Goal: Task Accomplishment & Management: Manage account settings

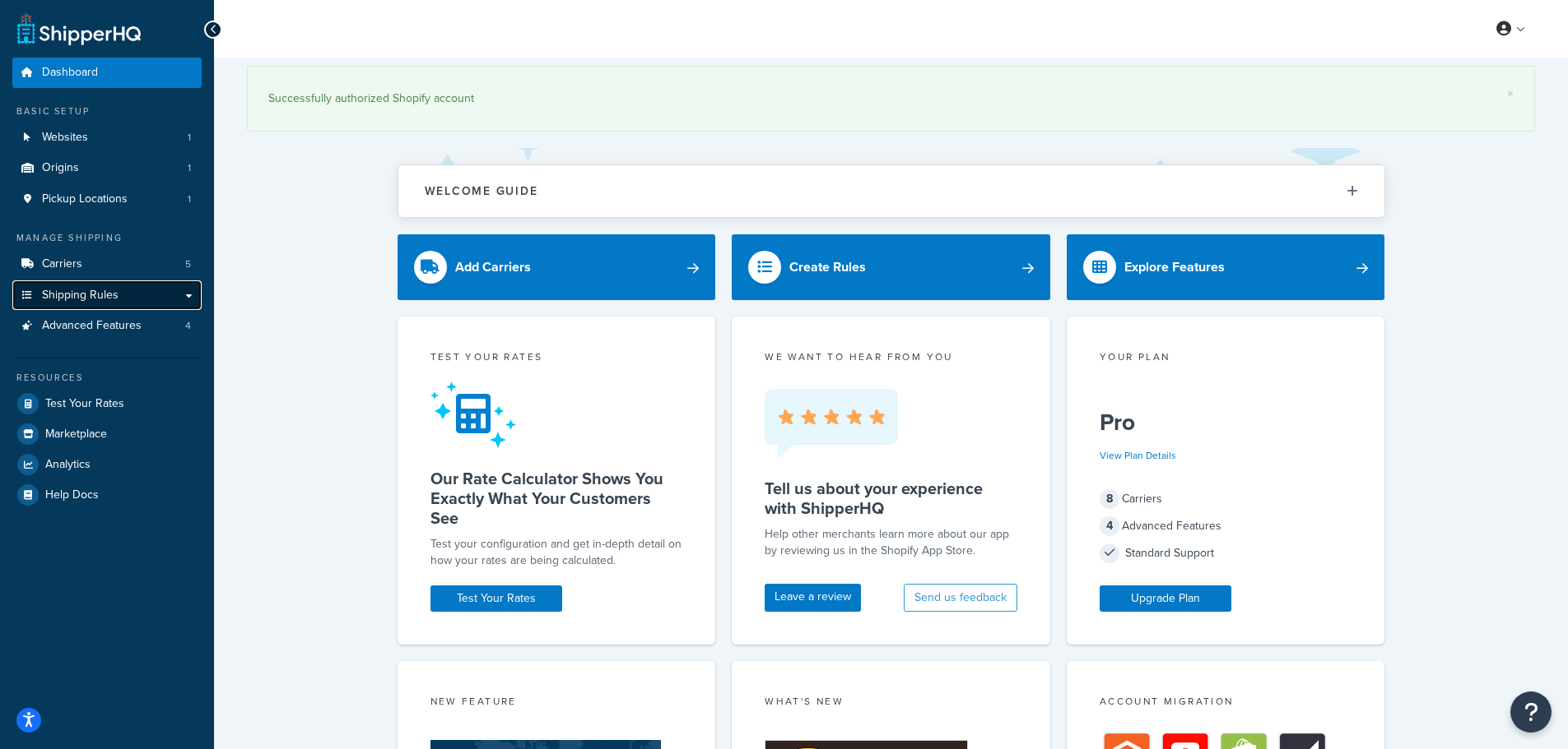
click at [118, 302] on link "Shipping Rules" at bounding box center [107, 295] width 189 height 31
click at [187, 297] on link "Shipping Rules" at bounding box center [107, 295] width 189 height 31
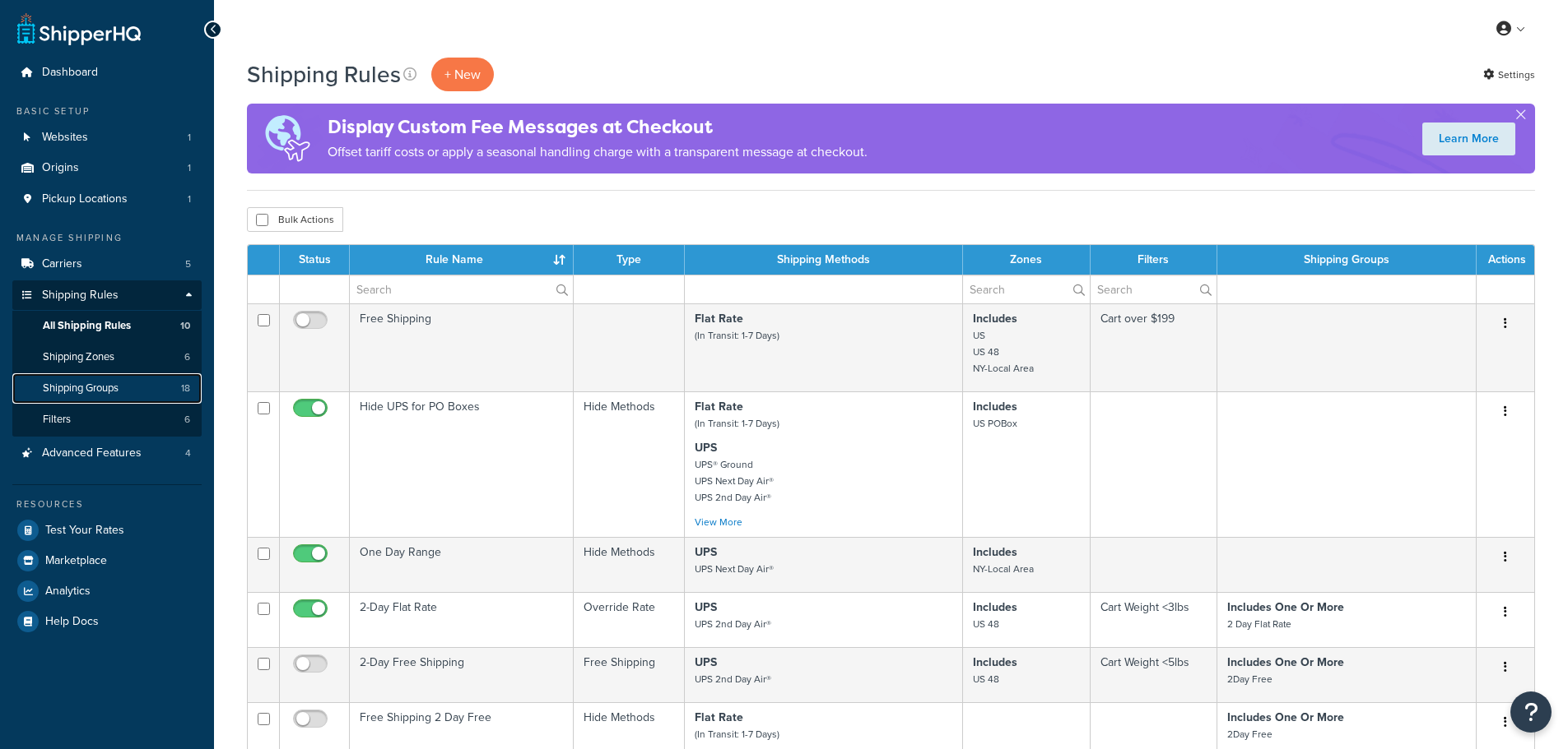
click at [126, 386] on link "Shipping Groups 18" at bounding box center [107, 388] width 189 height 31
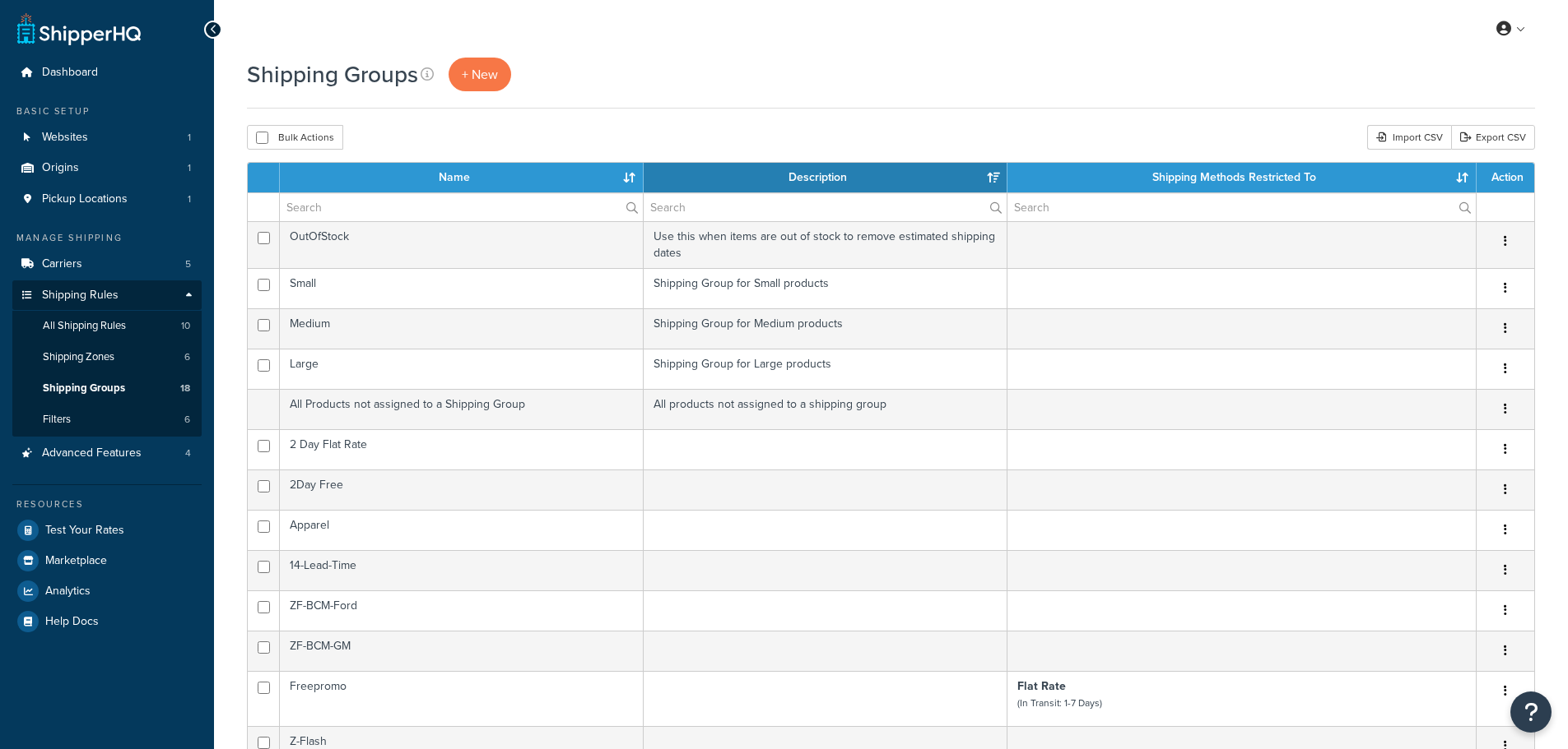
select select "15"
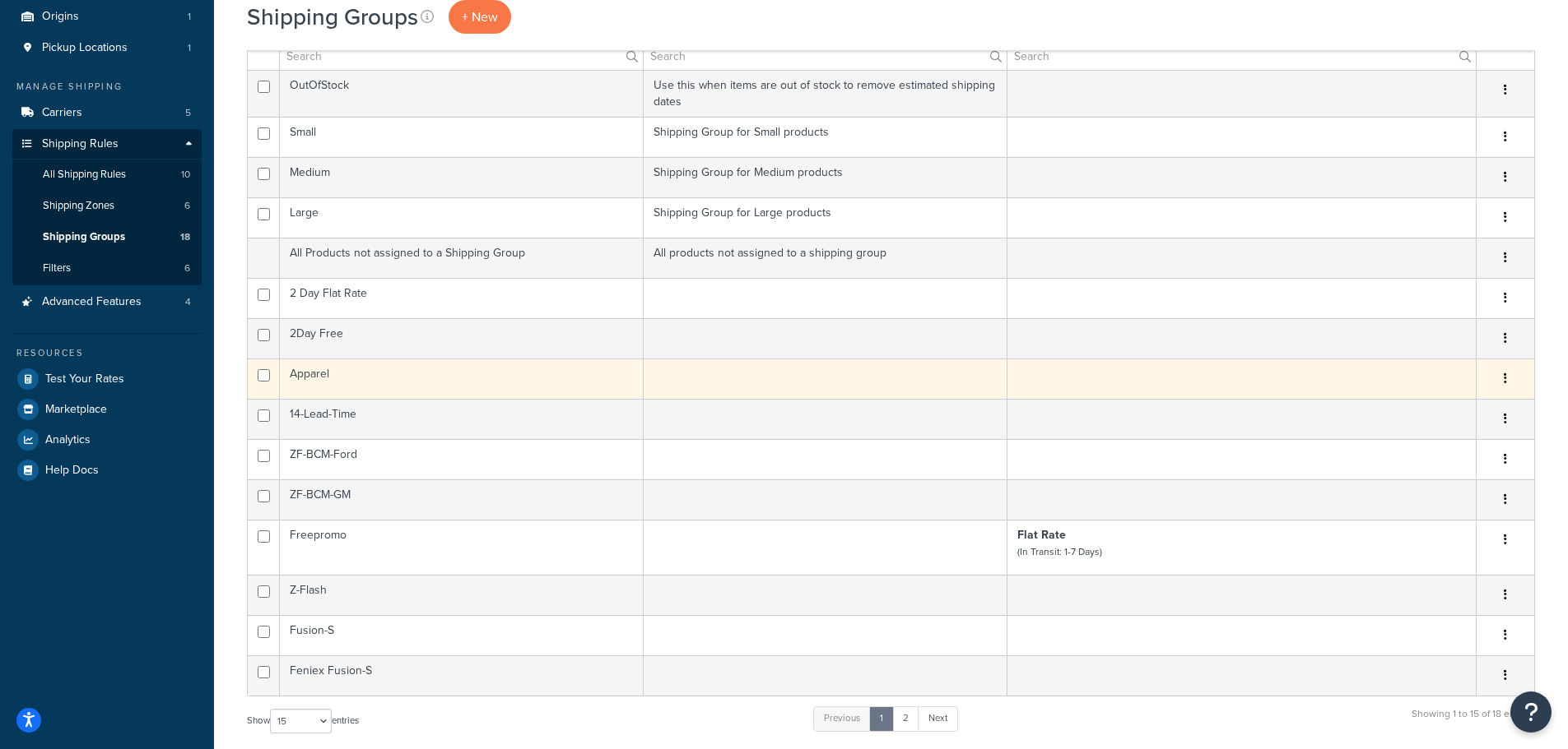
scroll to position [329, 0]
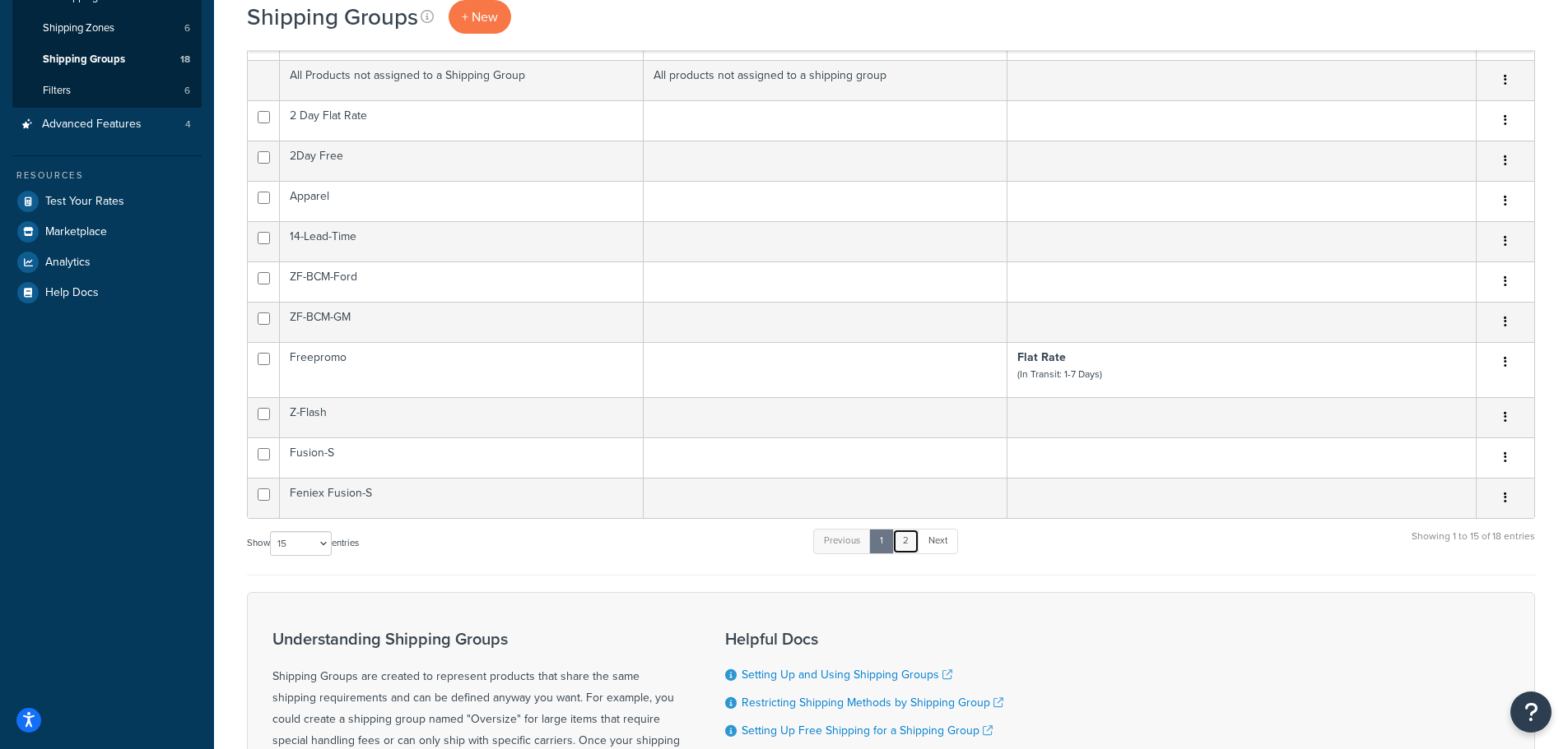
click at [910, 550] on link "2" at bounding box center [905, 541] width 27 height 25
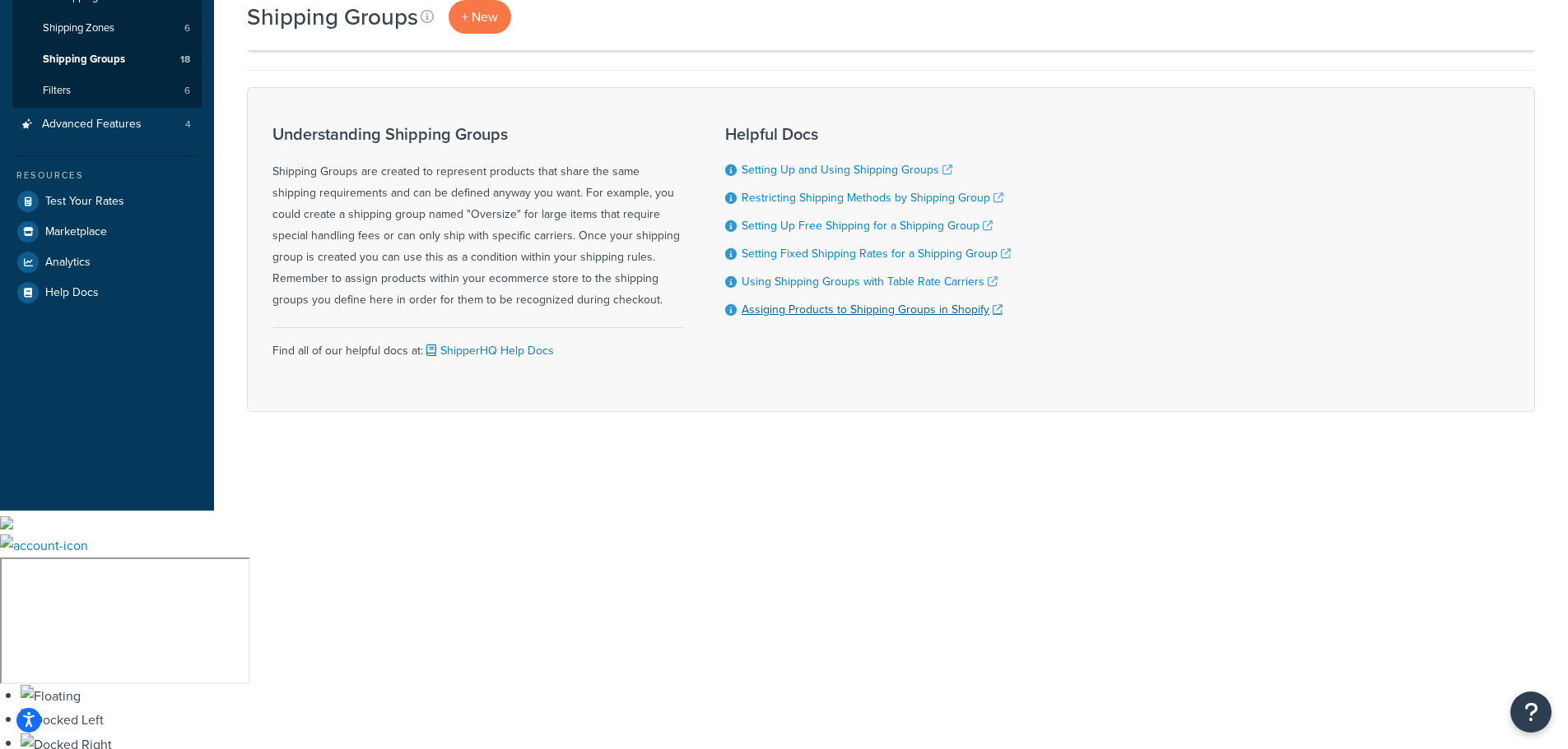
scroll to position [91, 0]
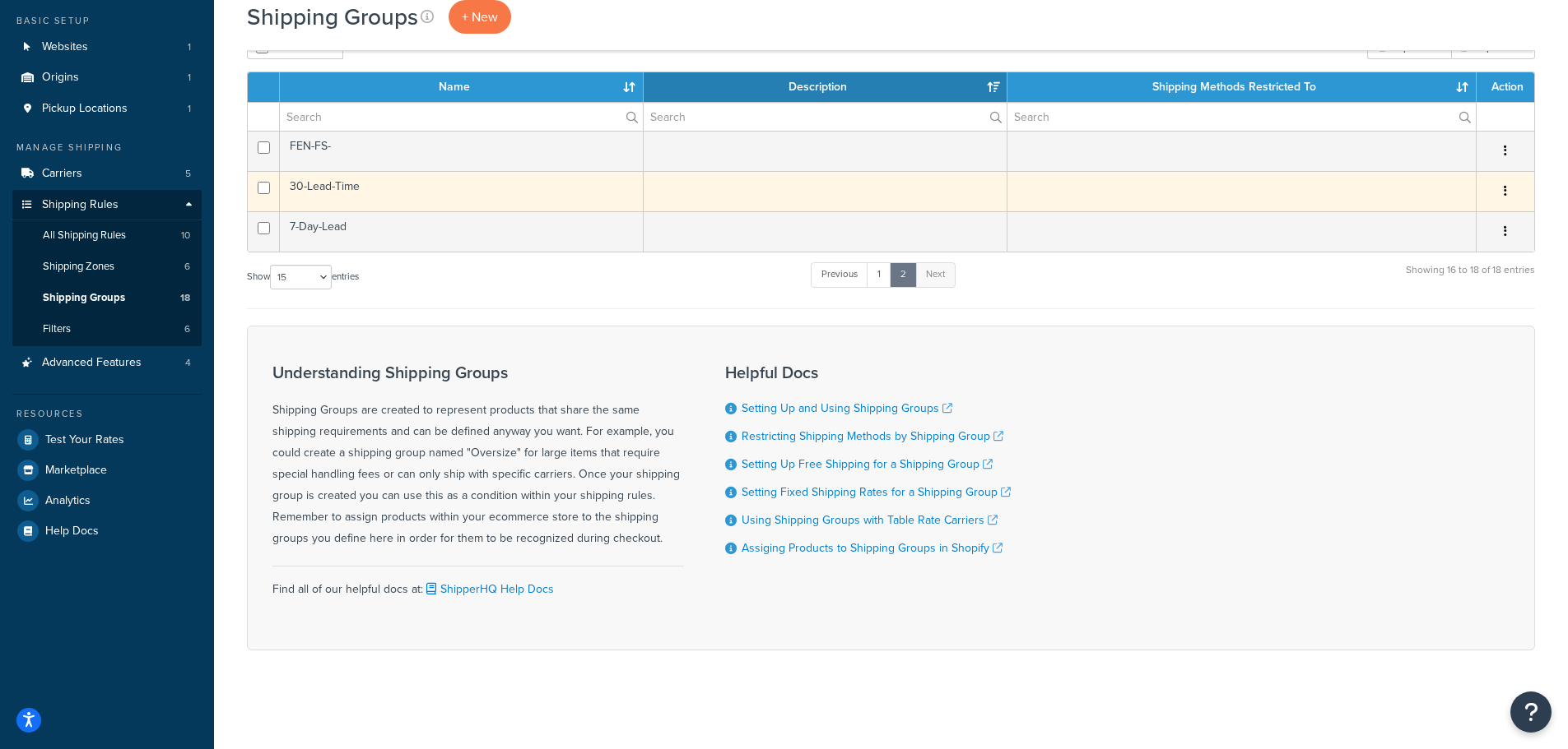
click at [365, 188] on td "30-Lead-Time" at bounding box center [461, 192] width 364 height 41
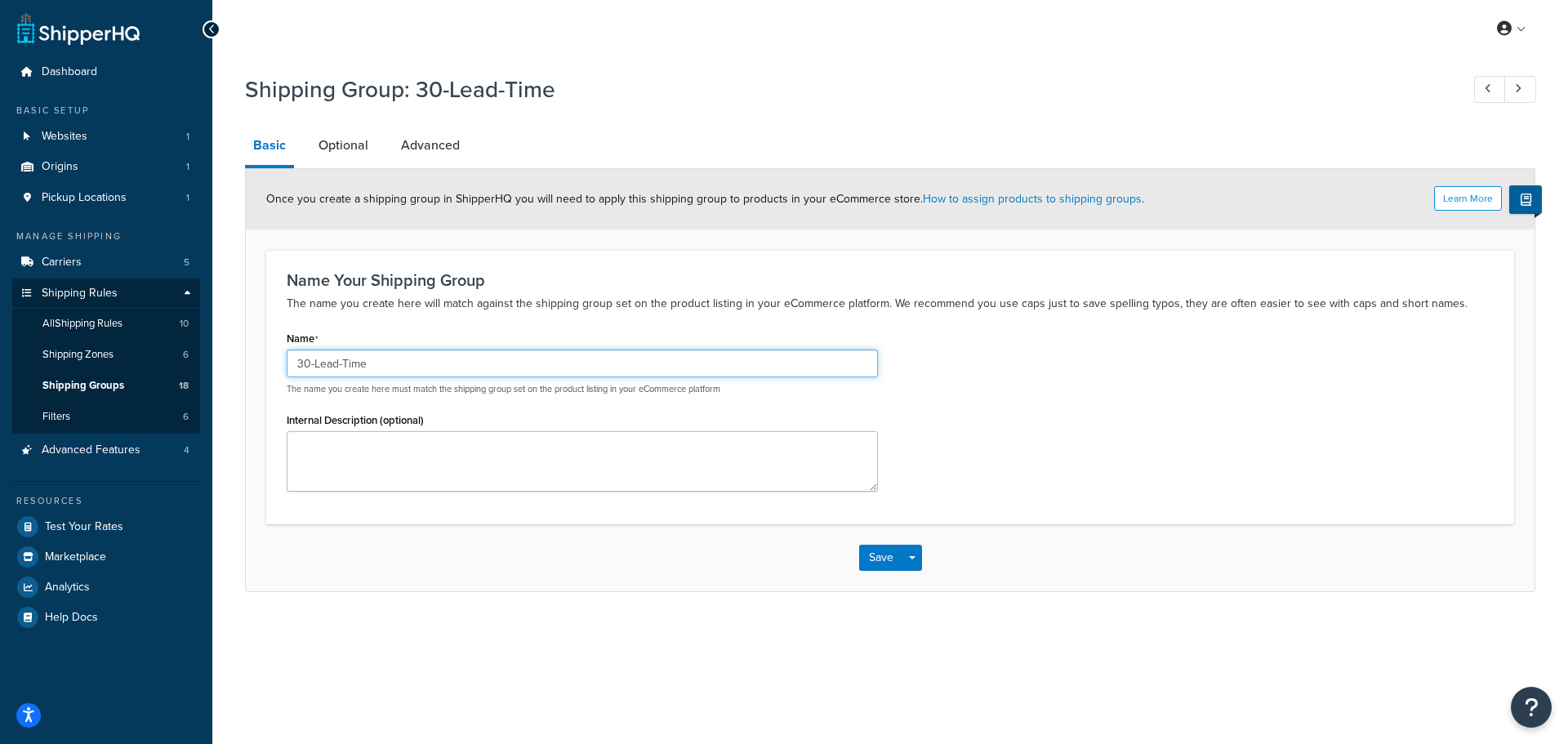
drag, startPoint x: 472, startPoint y: 367, endPoint x: 187, endPoint y: 372, distance: 285.0
click at [187, 372] on div "Dashboard Basic Setup Websites 1 Origins 1 Pickup Locations 1 Manage Shipping C…" at bounding box center [784, 372] width 1568 height 744
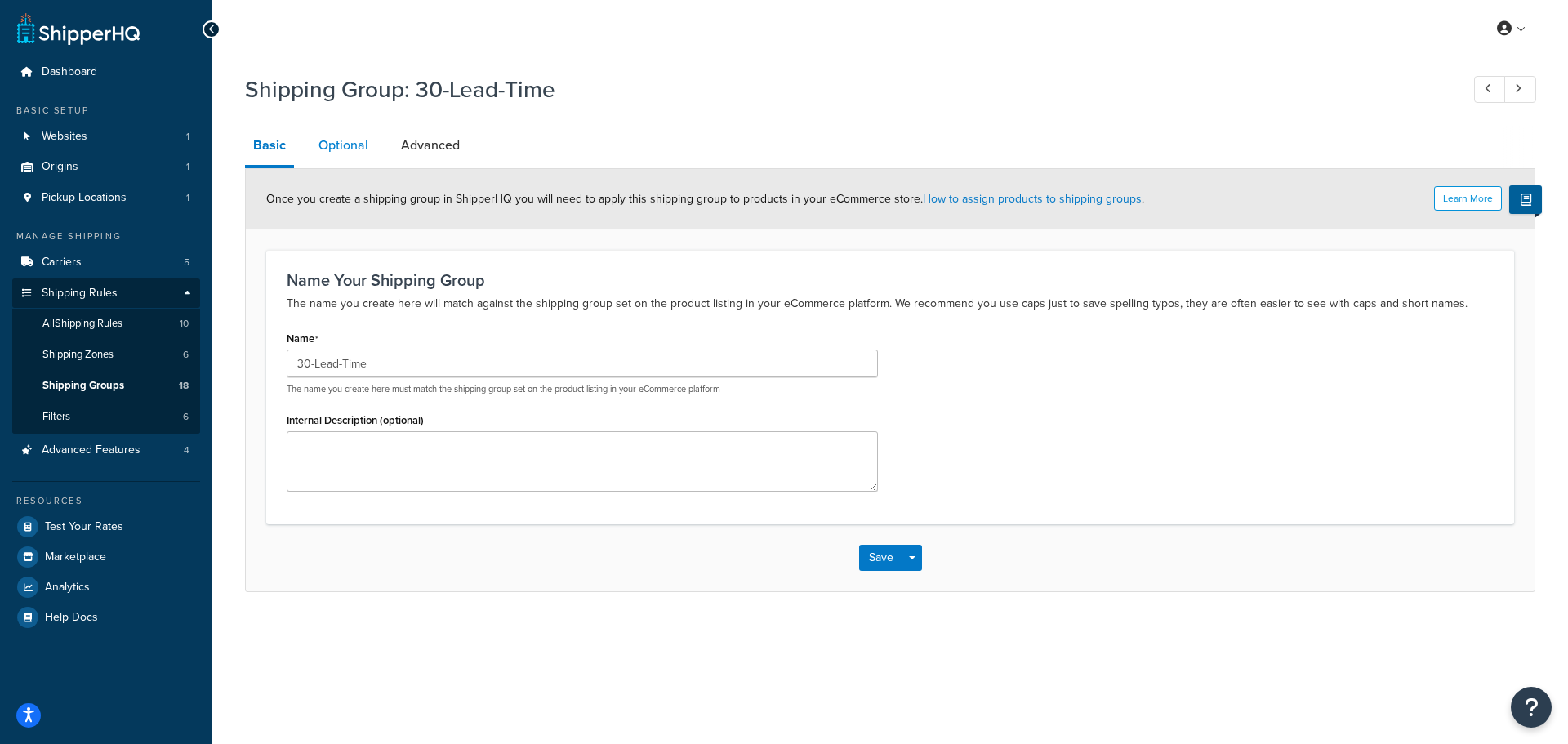
click at [330, 154] on link "Optional" at bounding box center [344, 145] width 66 height 40
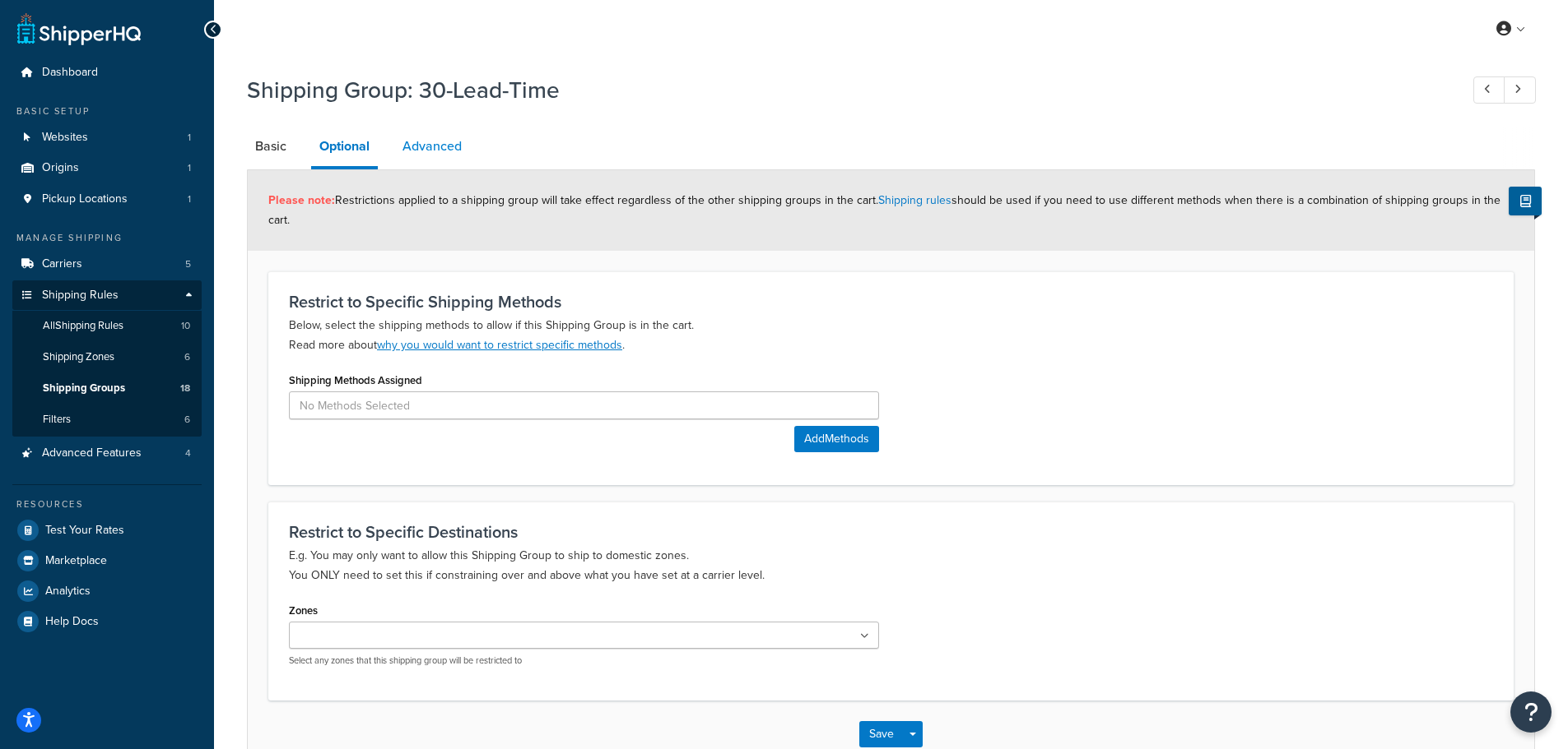
click at [467, 144] on link "Advanced" at bounding box center [433, 146] width 76 height 40
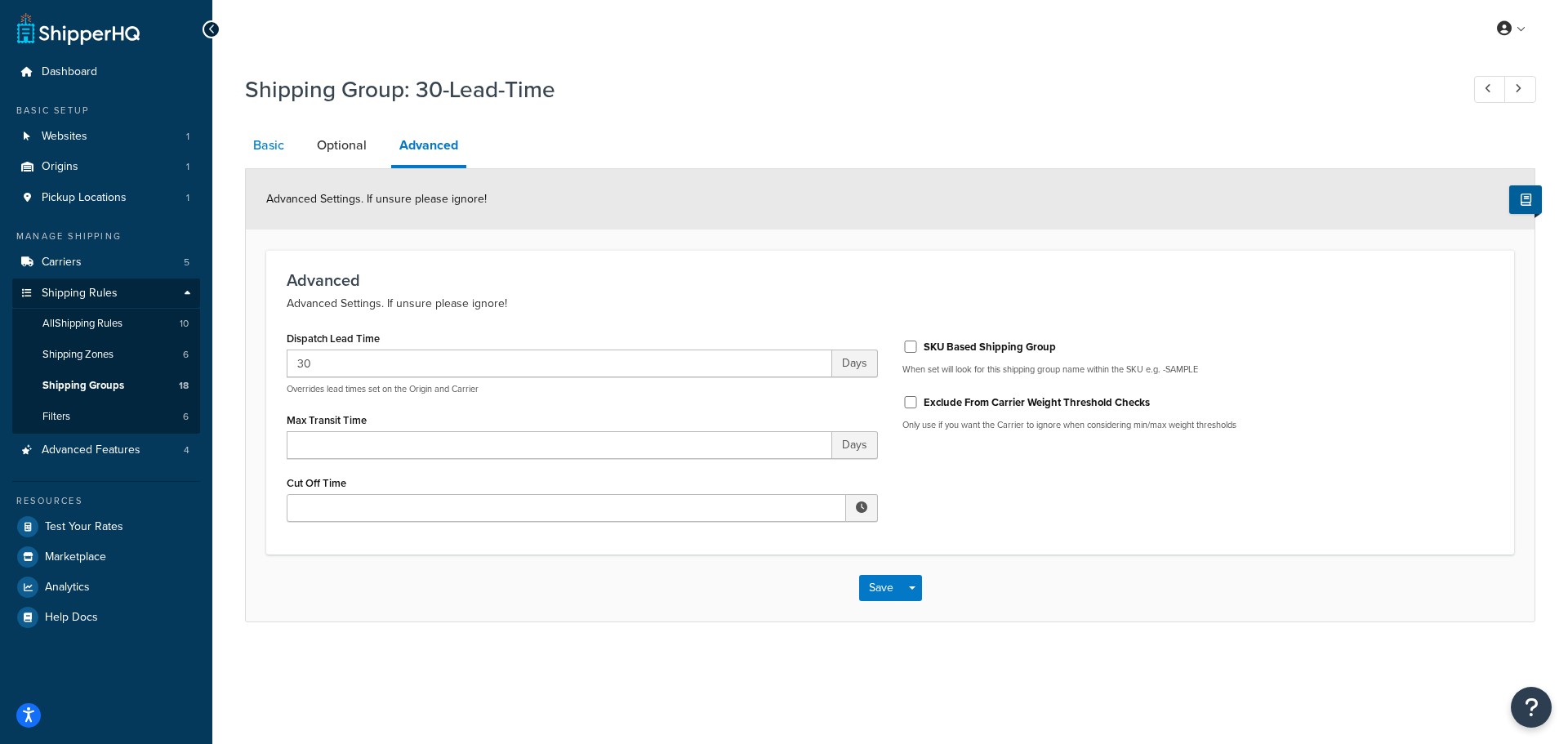
click at [277, 147] on link "Basic" at bounding box center [269, 145] width 48 height 40
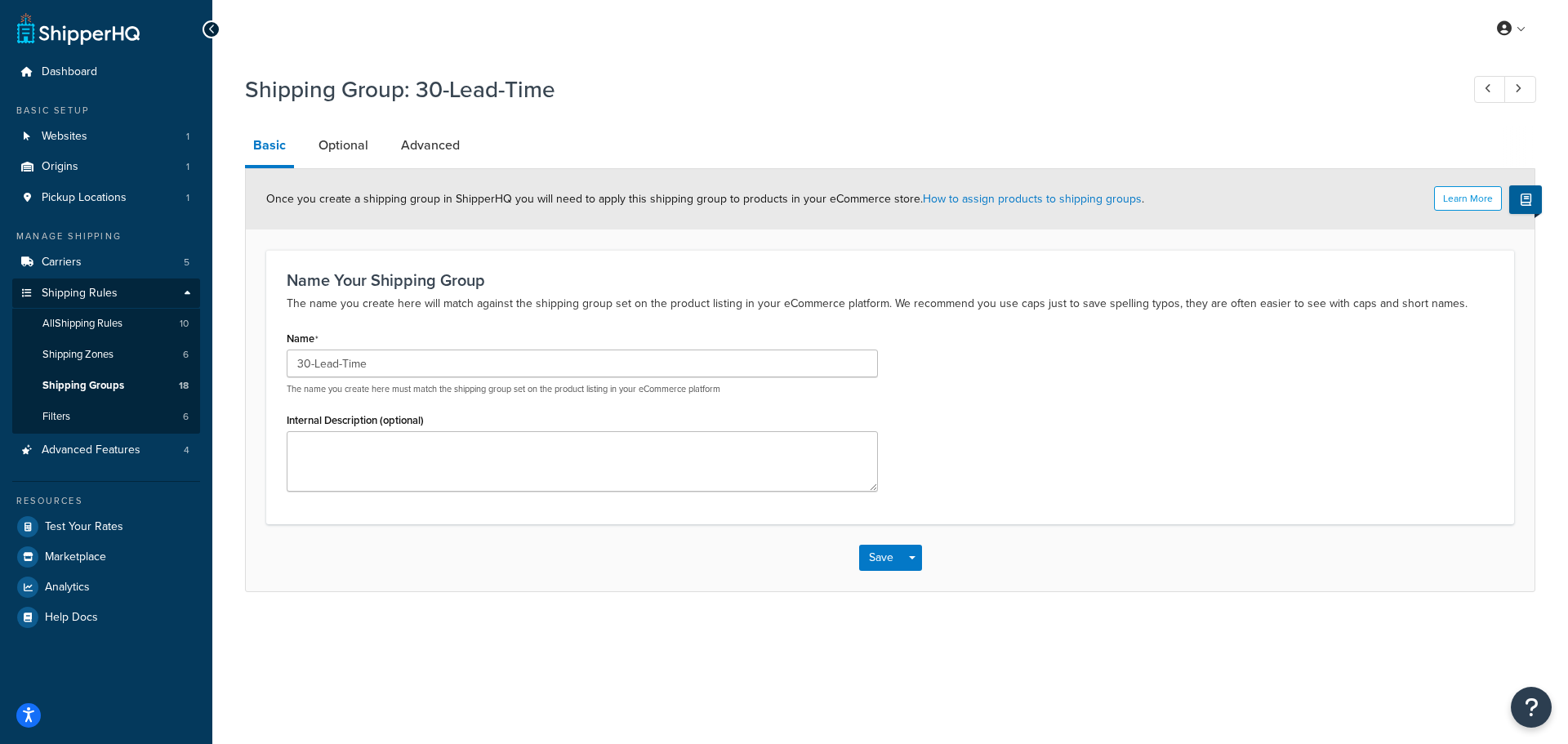
click at [278, 152] on link "Basic" at bounding box center [269, 147] width 49 height 42
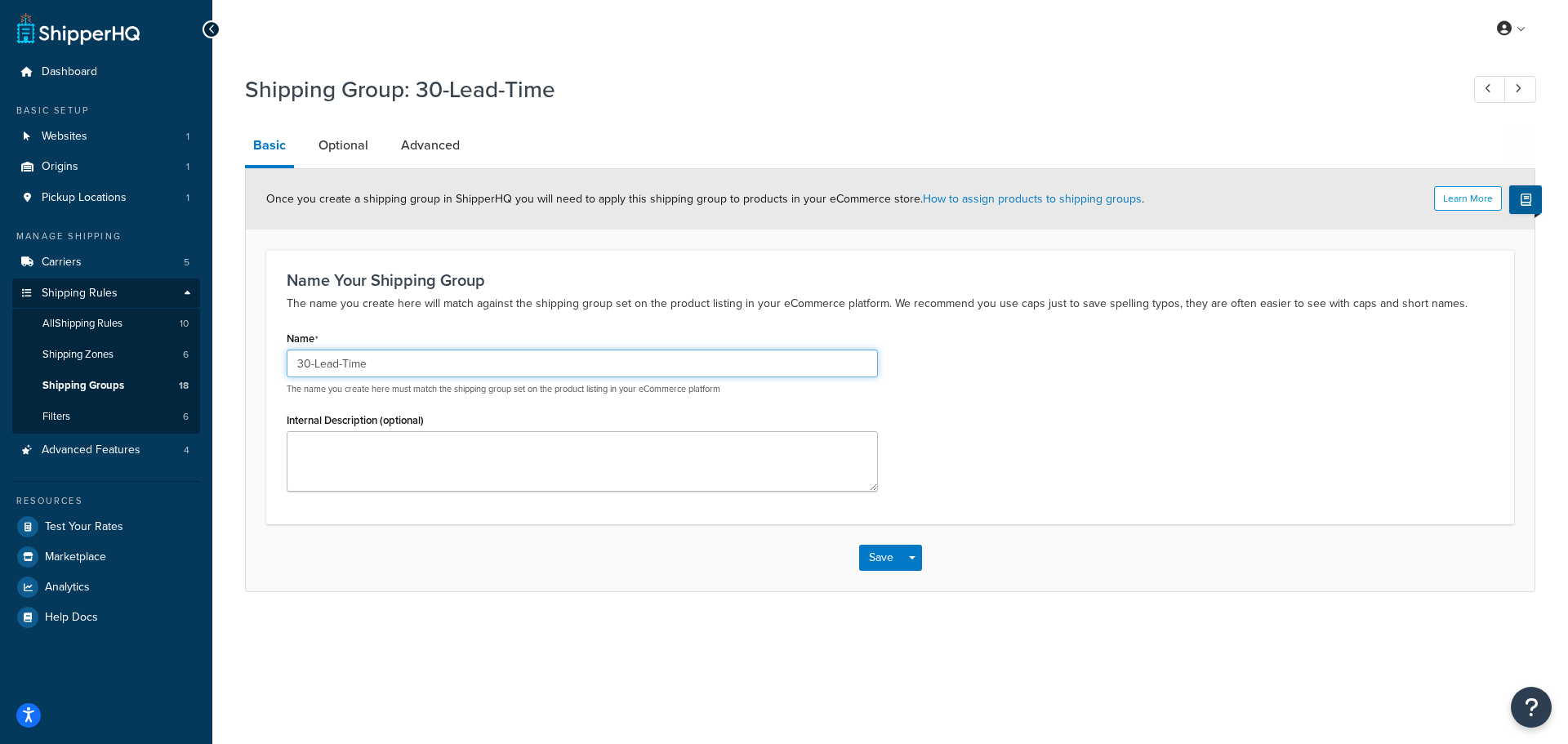
drag, startPoint x: 393, startPoint y: 358, endPoint x: 234, endPoint y: 352, distance: 159.1
click at [236, 353] on div "Shipping Group: 30-Lead-Time Basic Optional Advanced Learn More Once you create…" at bounding box center [890, 349] width 1356 height 568
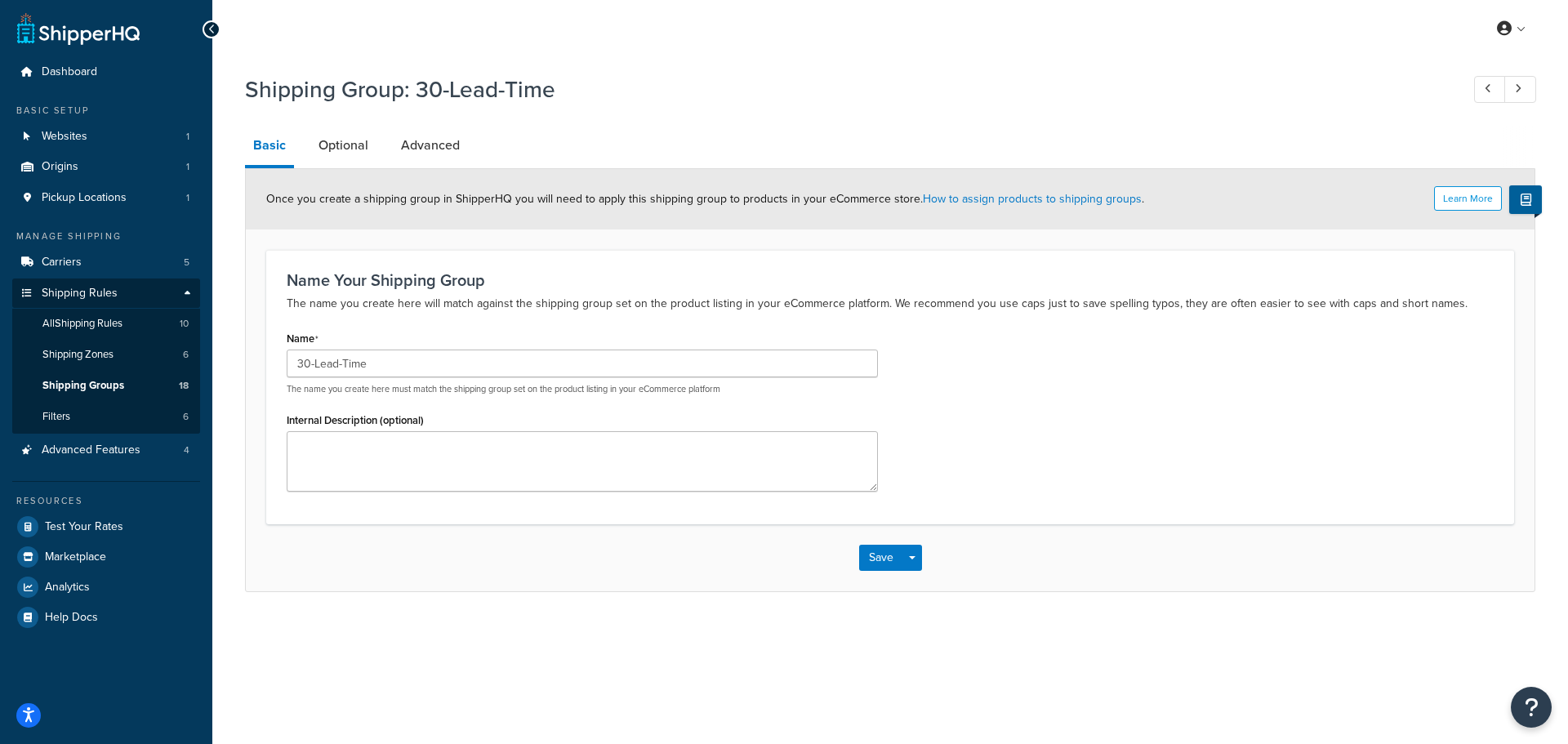
click at [206, 28] on div at bounding box center [211, 29] width 18 height 18
click at [209, 31] on icon at bounding box center [212, 29] width 7 height 11
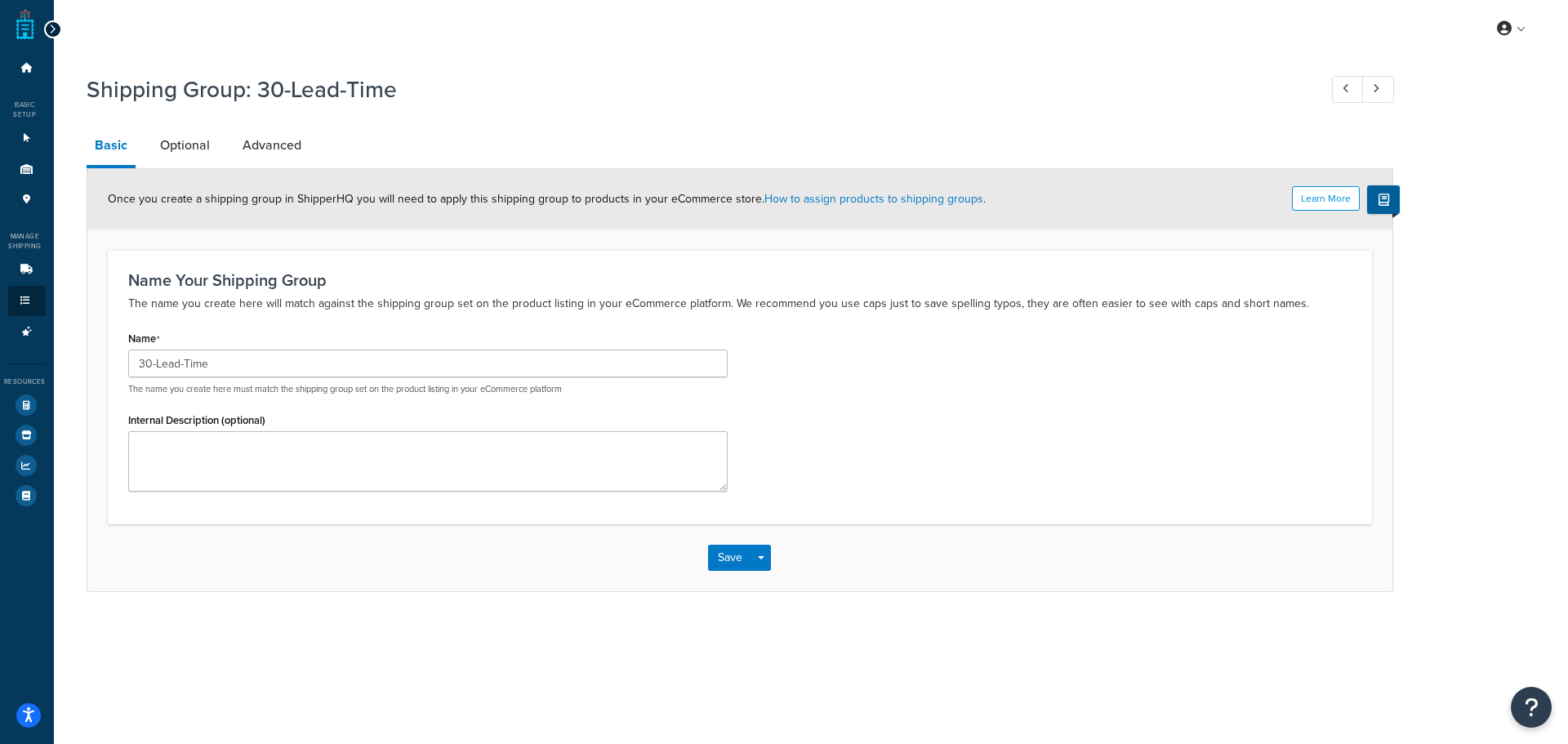
click at [49, 25] on icon at bounding box center [52, 29] width 7 height 11
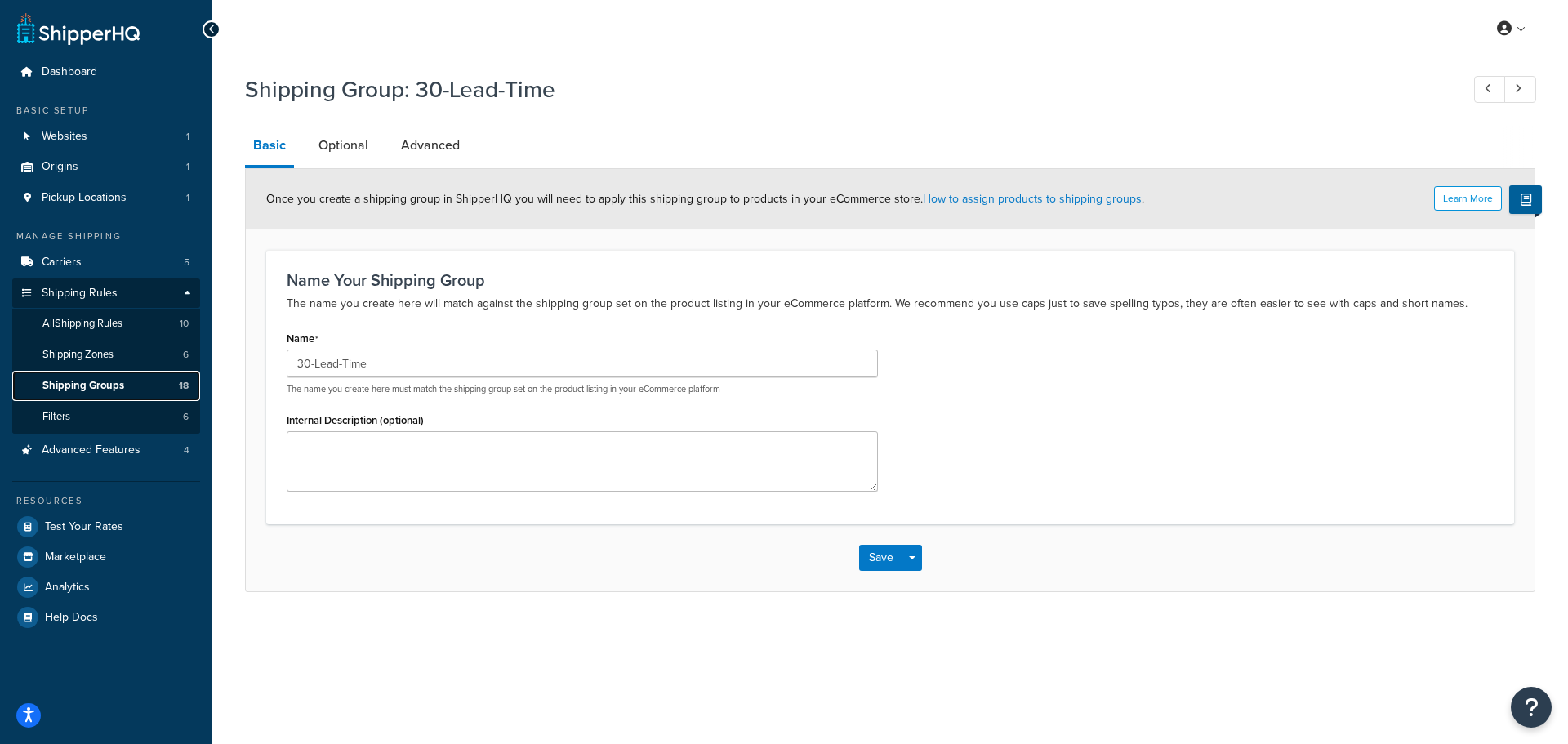
click at [92, 380] on span "Shipping Groups" at bounding box center [83, 385] width 82 height 14
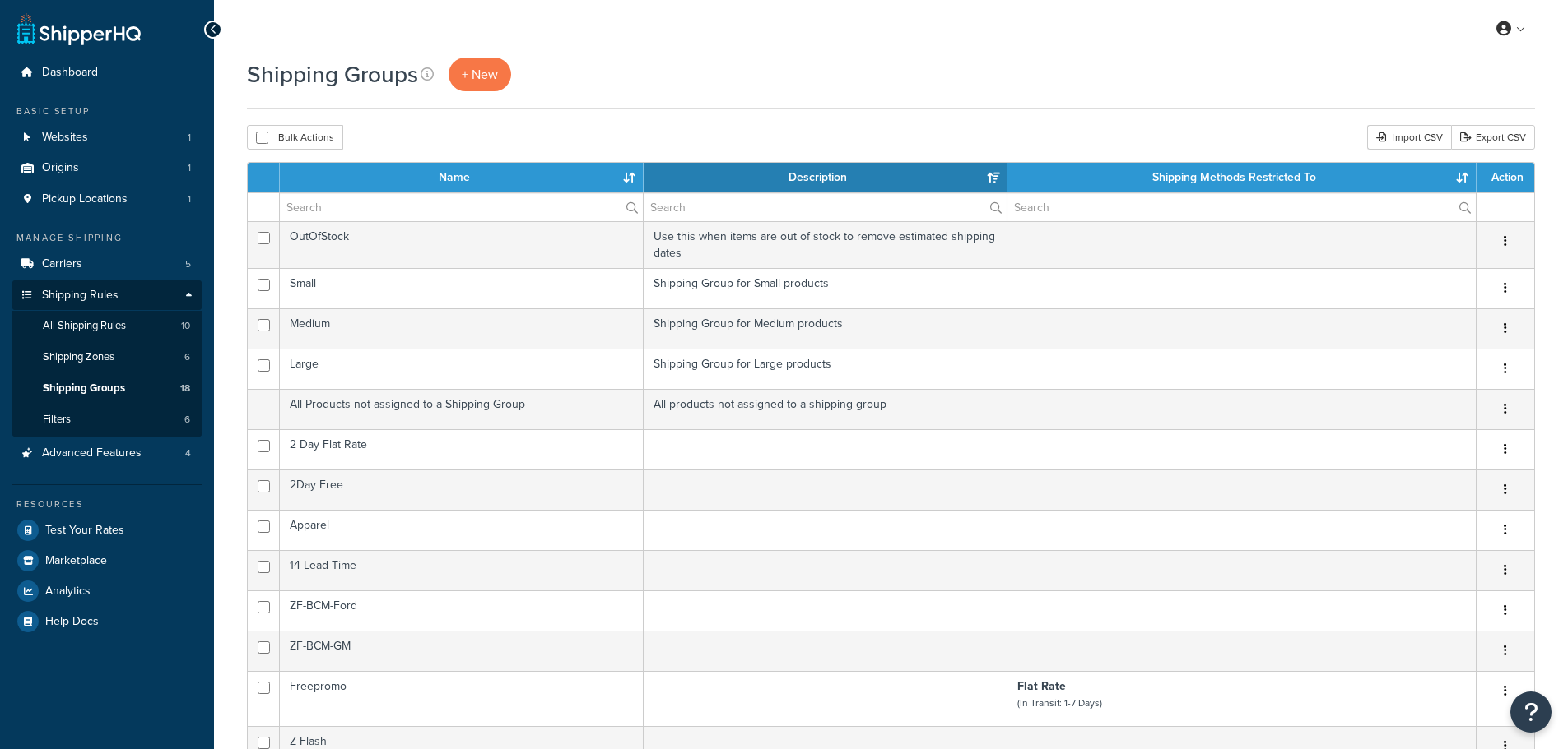
select select "15"
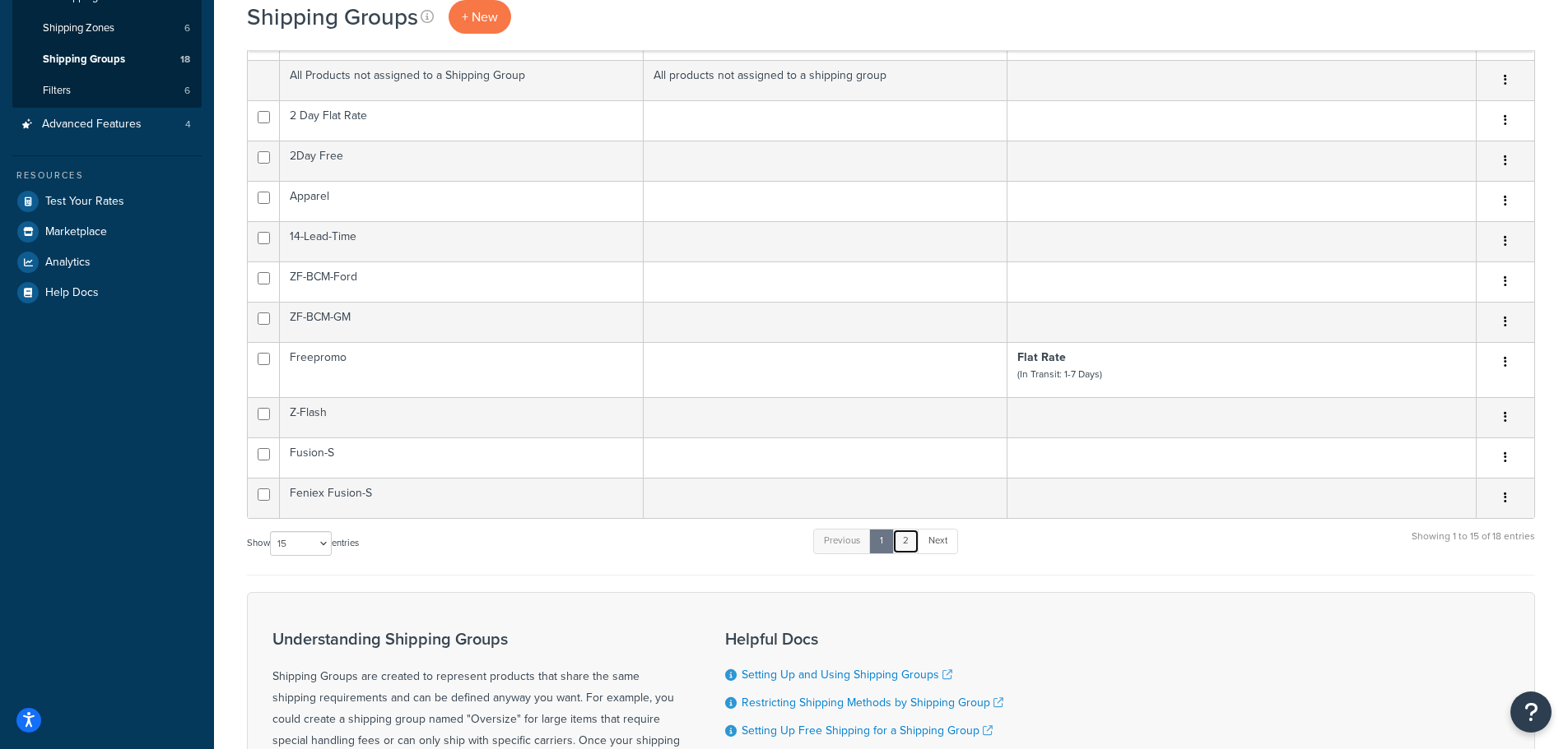
click at [906, 543] on link "2" at bounding box center [905, 541] width 27 height 25
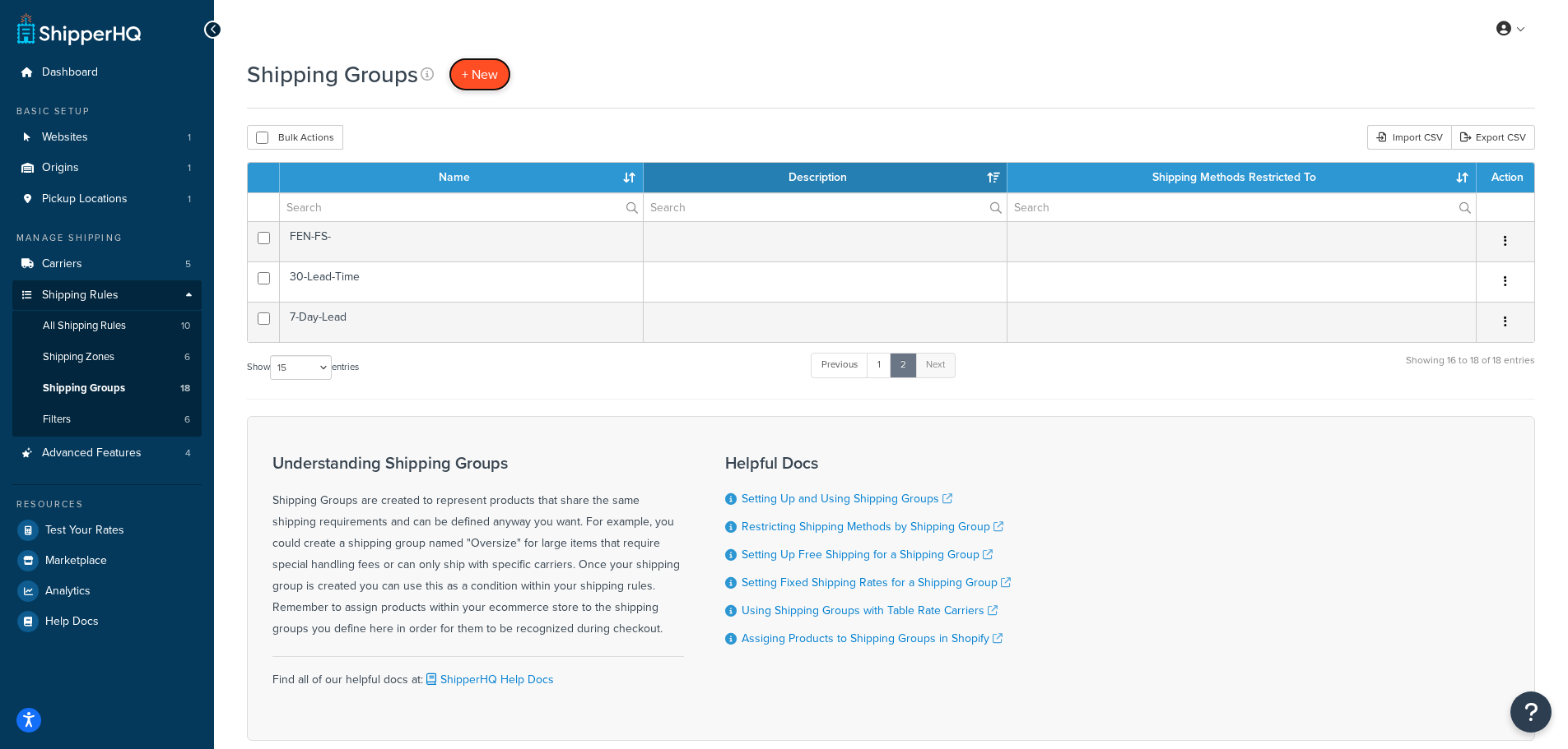
click at [475, 76] on span "+ New" at bounding box center [479, 74] width 36 height 19
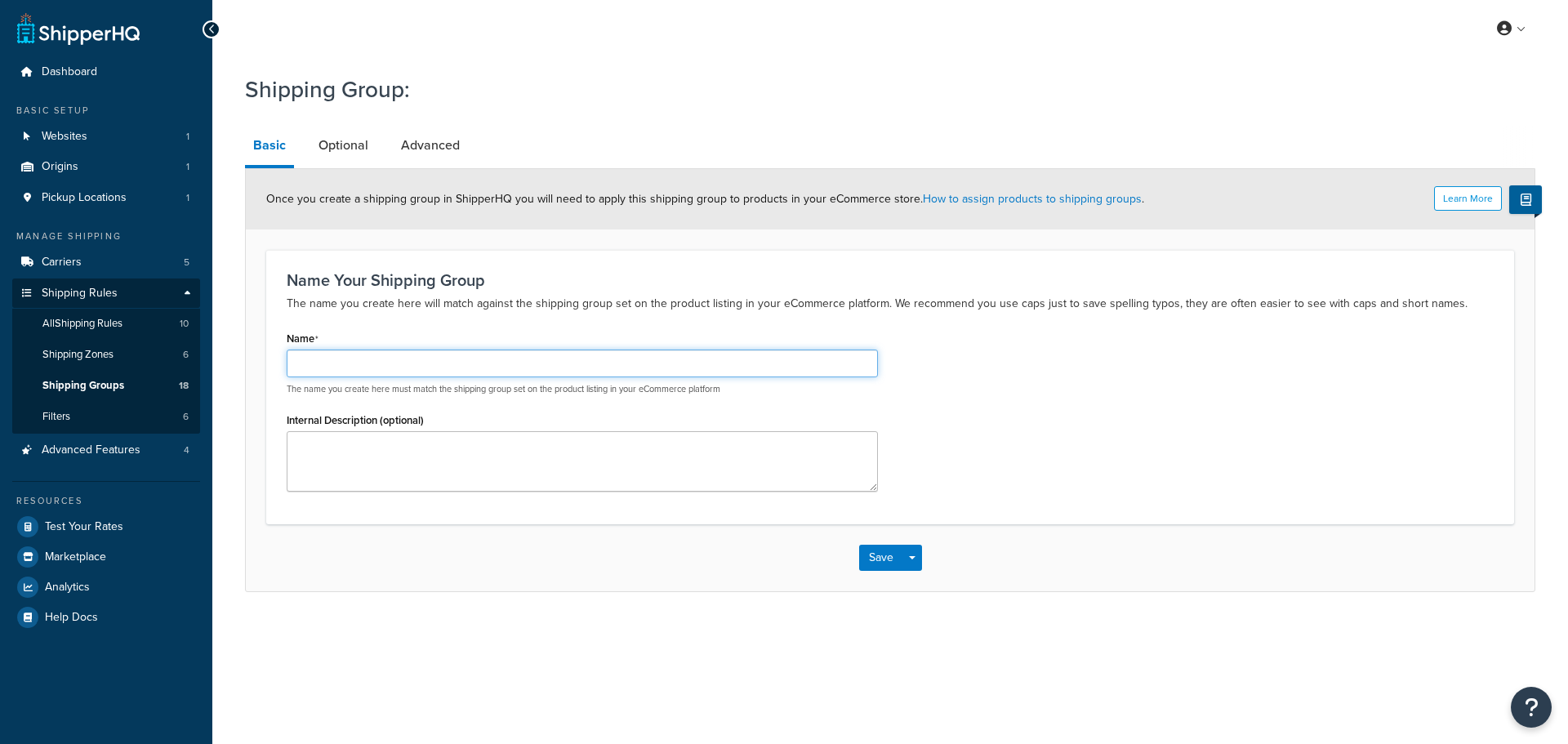
click at [459, 355] on input "Name" at bounding box center [582, 363] width 591 height 28
type input "45-Day-Lead"
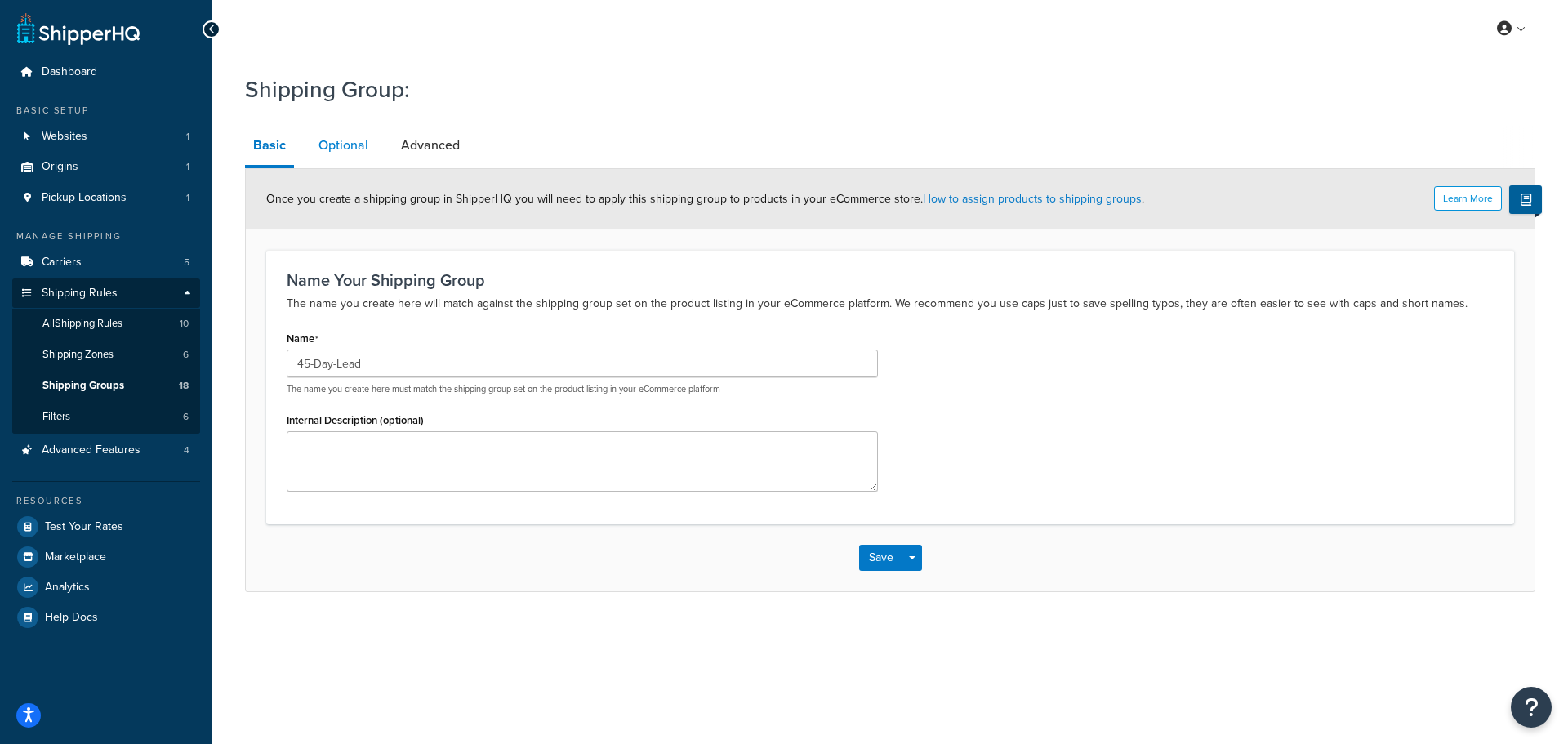
click at [352, 146] on link "Optional" at bounding box center [344, 145] width 66 height 40
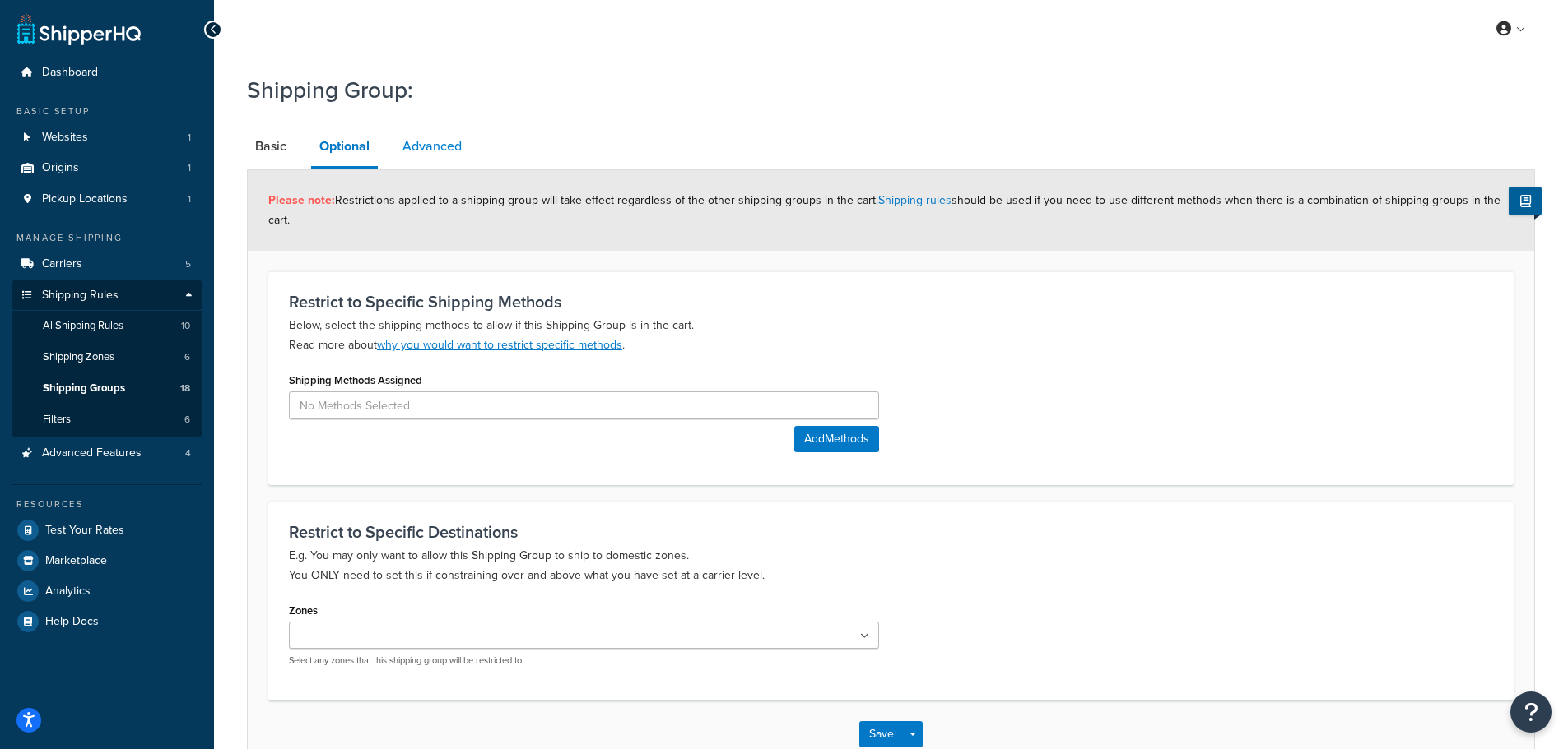
click at [434, 151] on link "Advanced" at bounding box center [433, 146] width 76 height 40
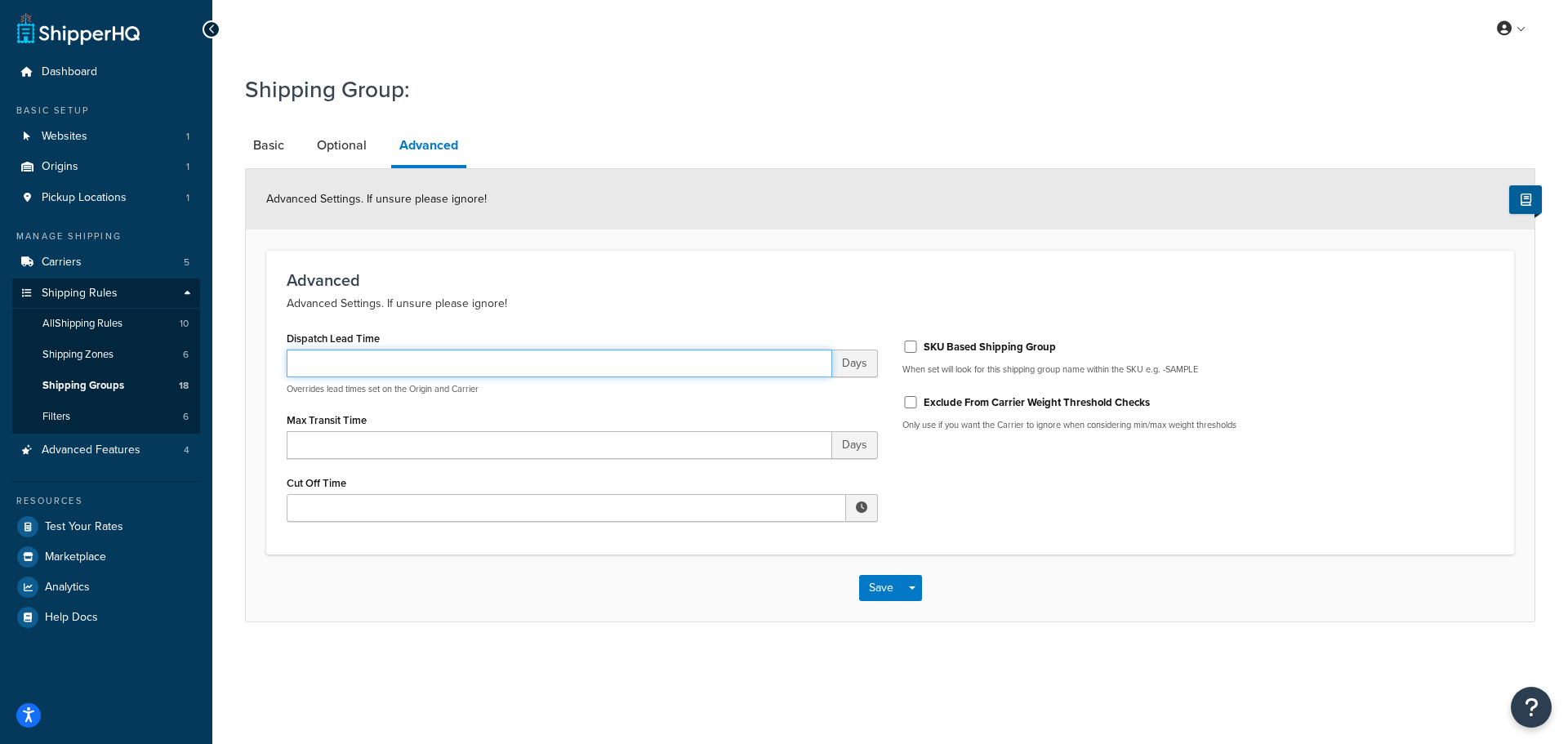
click at [369, 372] on input "Dispatch Lead Time" at bounding box center [560, 363] width 546 height 28
type input "45"
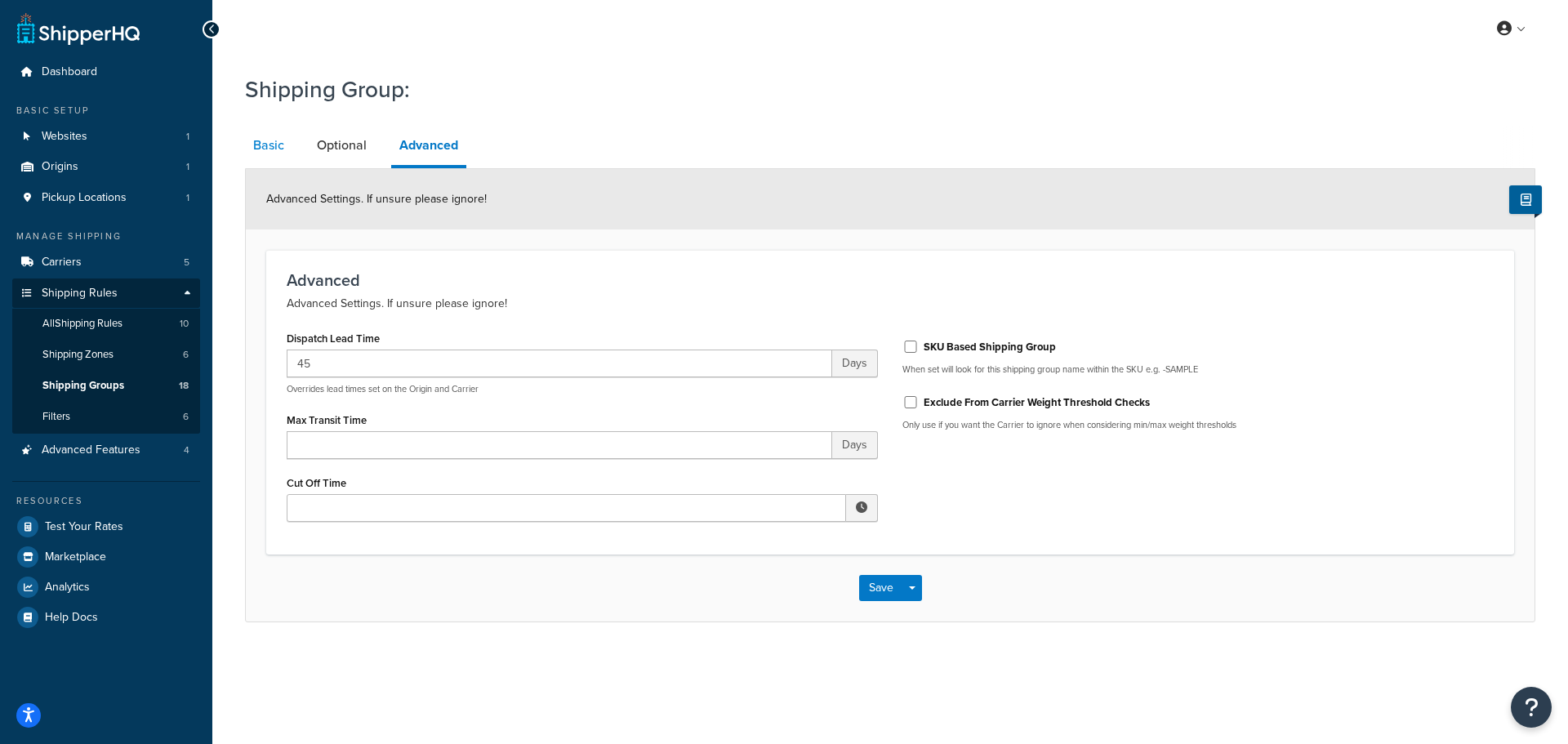
click at [281, 143] on link "Basic" at bounding box center [269, 145] width 48 height 40
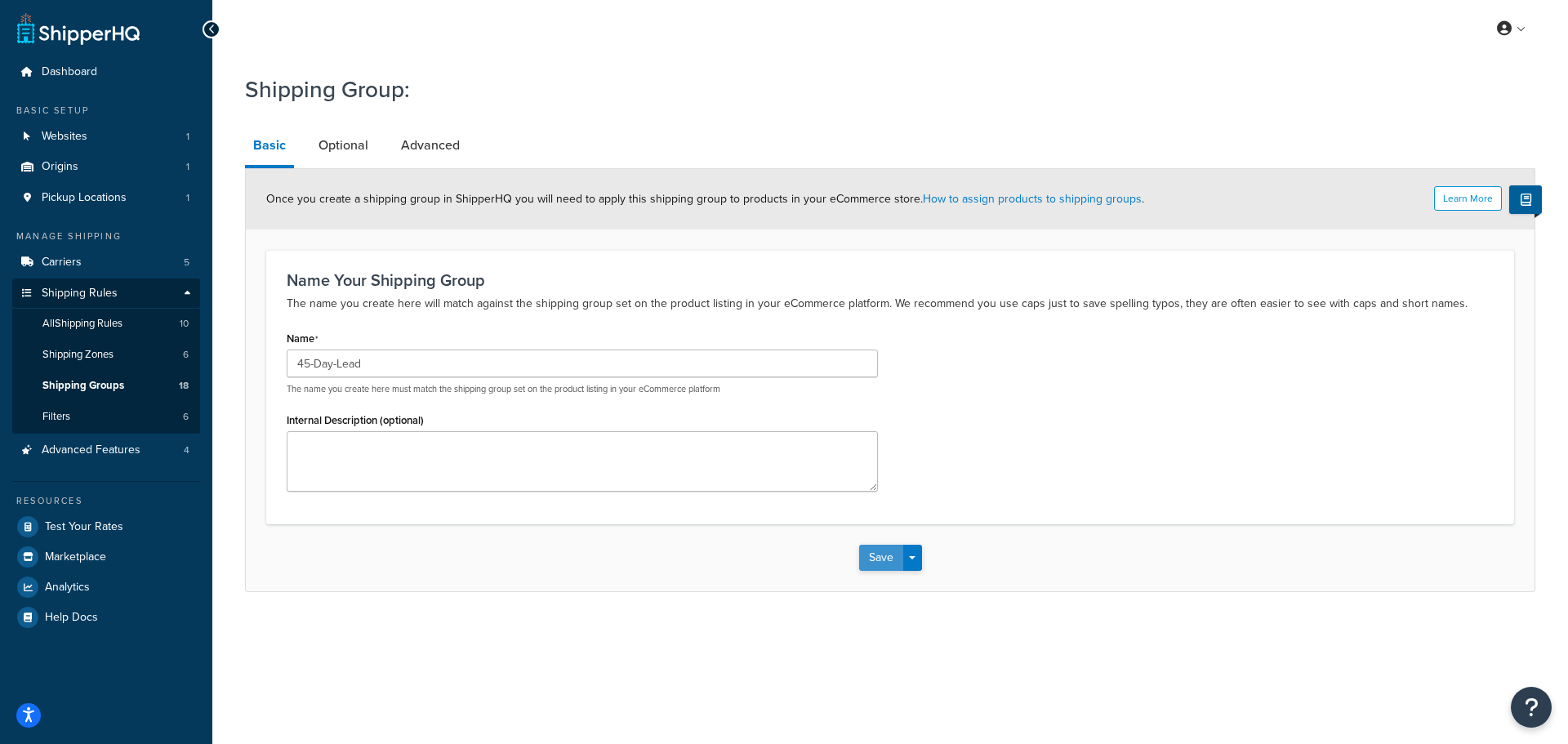
click at [886, 559] on button "Save" at bounding box center [881, 558] width 44 height 26
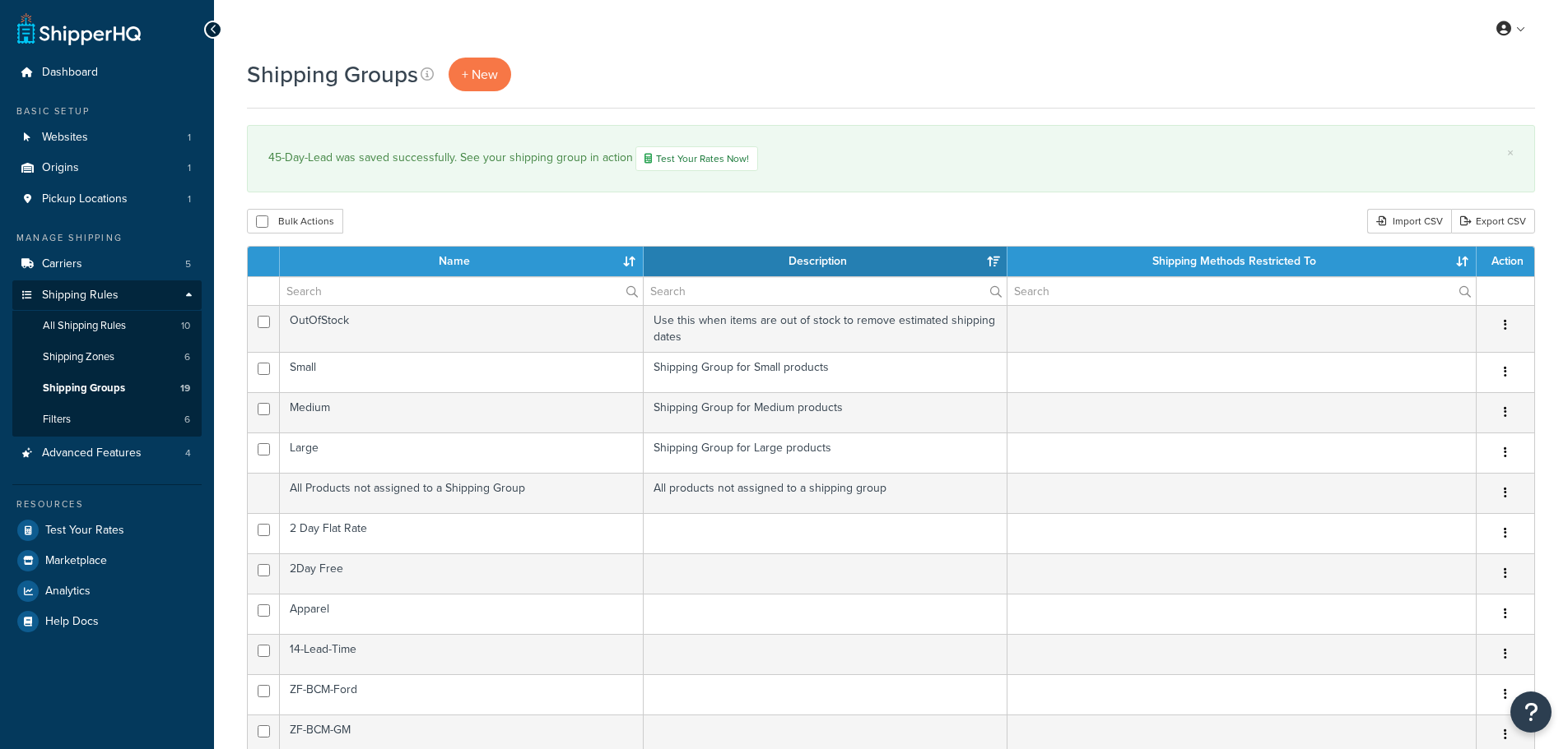
select select "15"
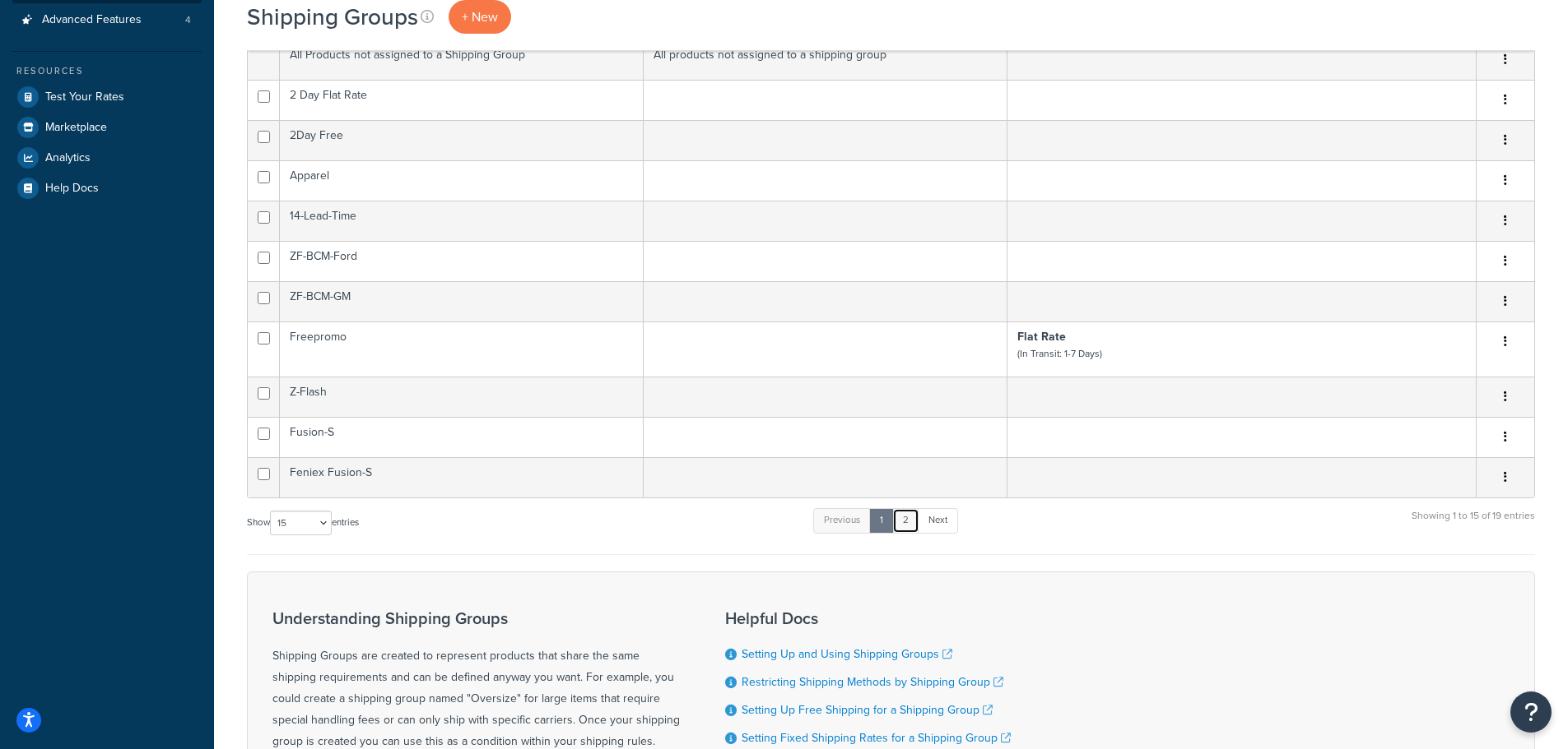
click at [906, 523] on link "2" at bounding box center [905, 520] width 27 height 25
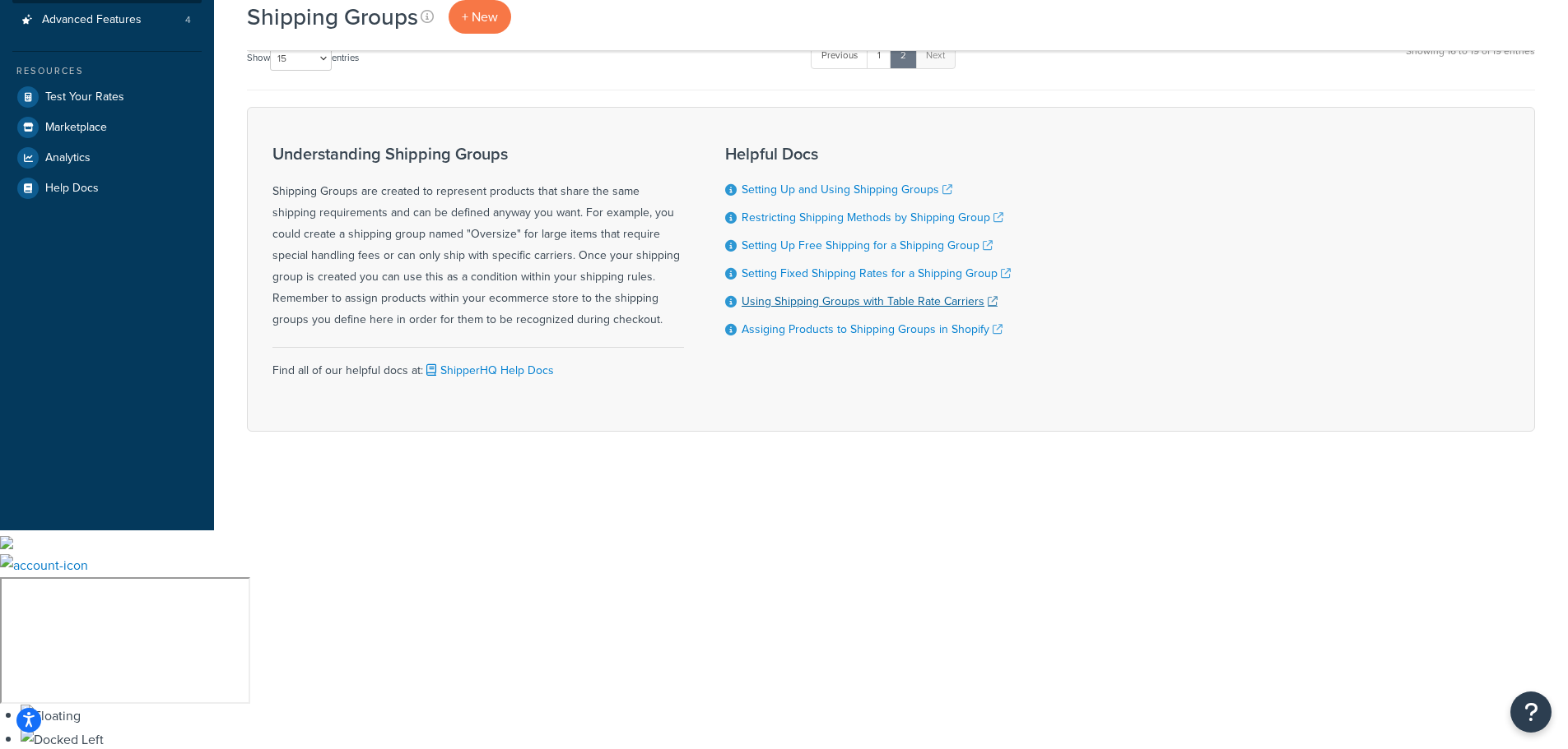
scroll to position [215, 0]
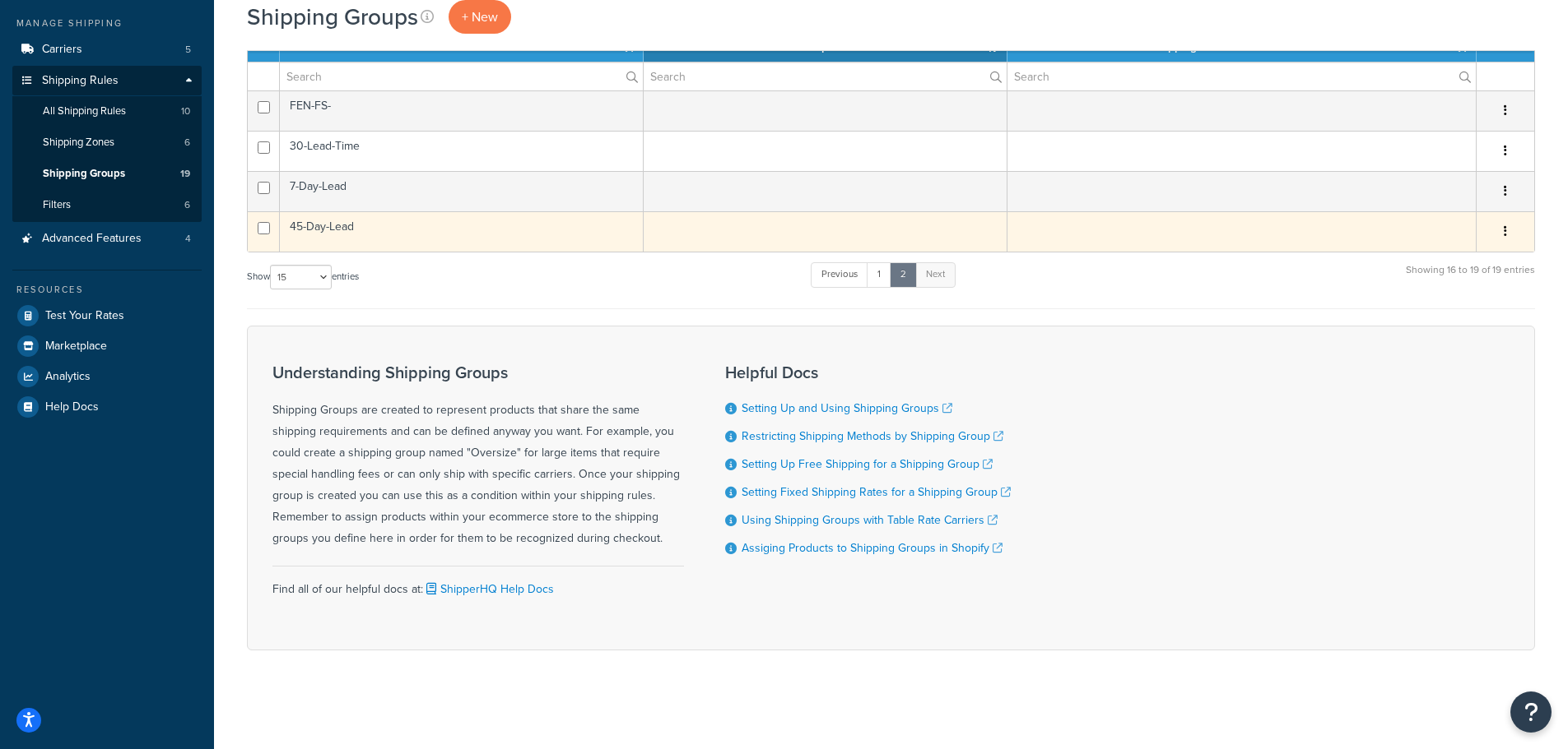
click at [380, 228] on td "45-Day-Lead" at bounding box center [461, 231] width 364 height 41
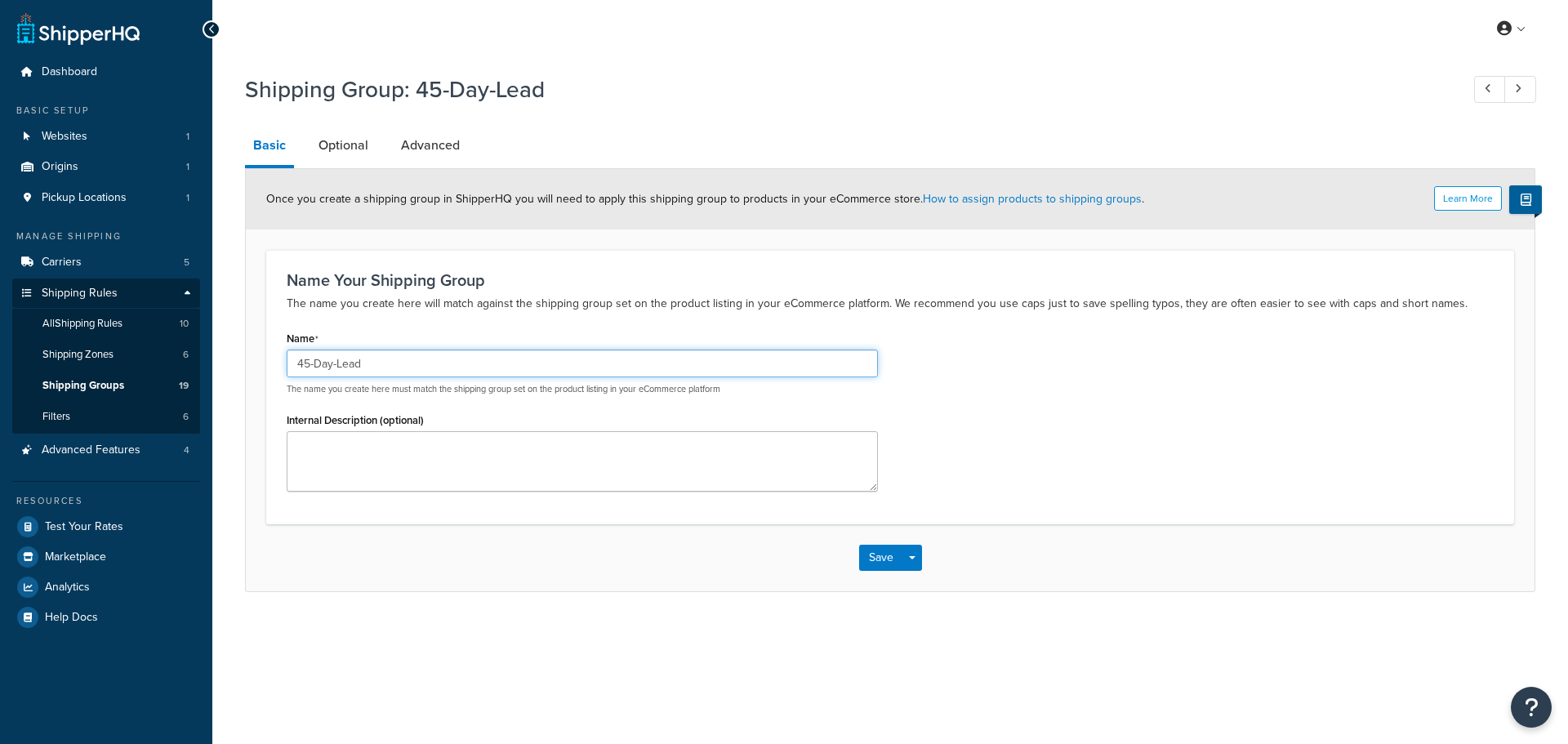
drag, startPoint x: 317, startPoint y: 370, endPoint x: 273, endPoint y: 372, distance: 44.0
click at [273, 372] on div "Name Your Shipping Group The name you create here will match against the shippi…" at bounding box center [891, 387] width 1248 height 274
